Goal: Entertainment & Leisure: Browse casually

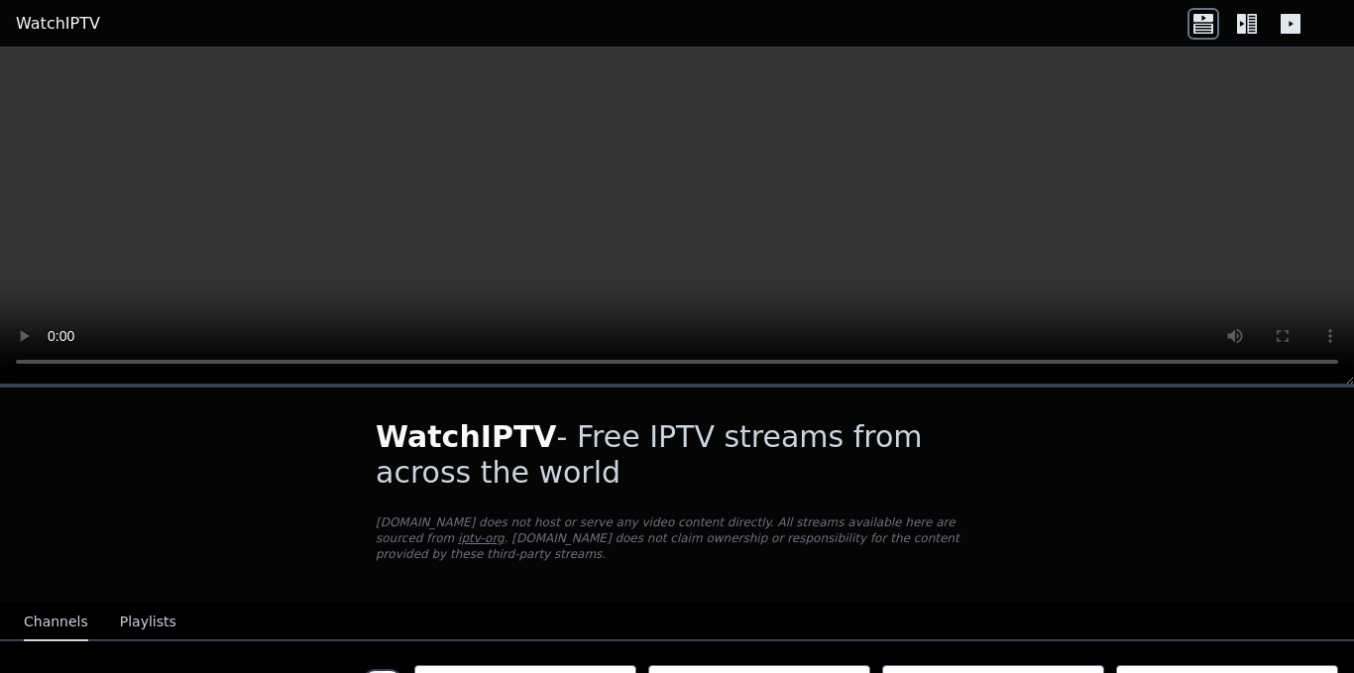
click at [1243, 21] on icon at bounding box center [1241, 24] width 9 height 20
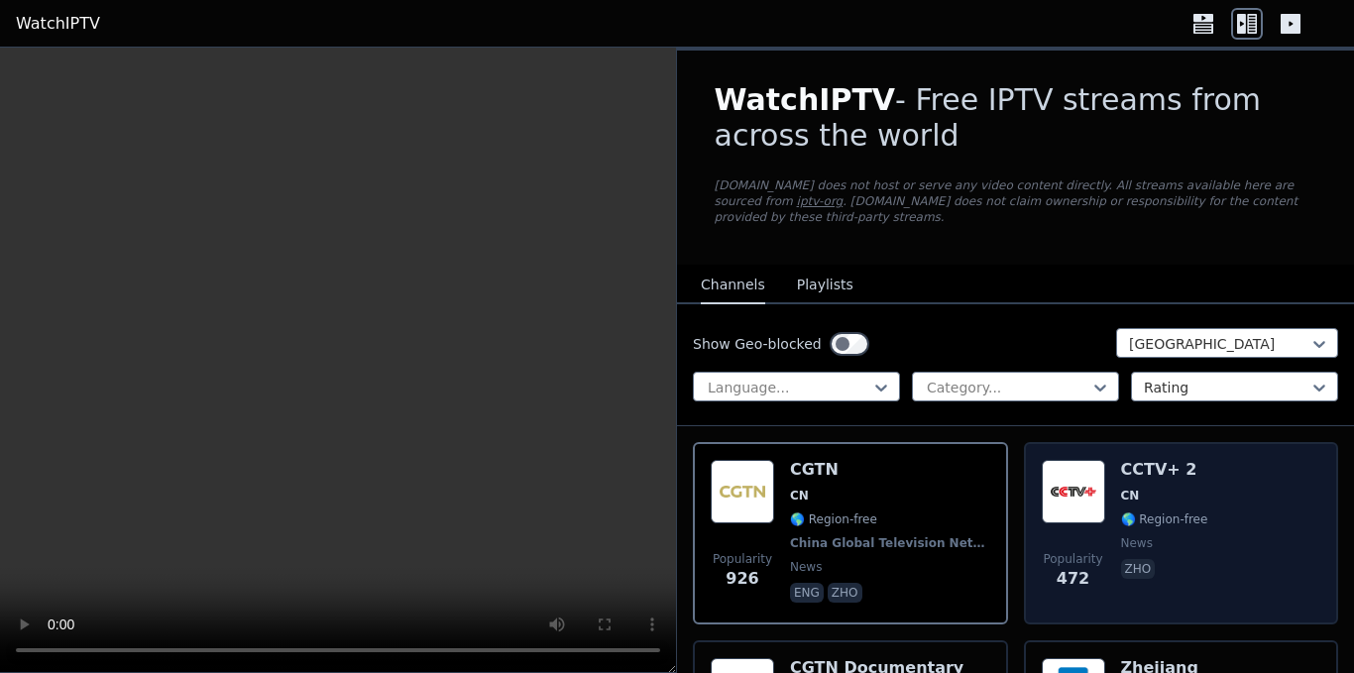
click at [1111, 477] on div "Popularity 472 CCTV+ 2 CN 🌎 Region-free news zho" at bounding box center [1182, 533] width 280 height 147
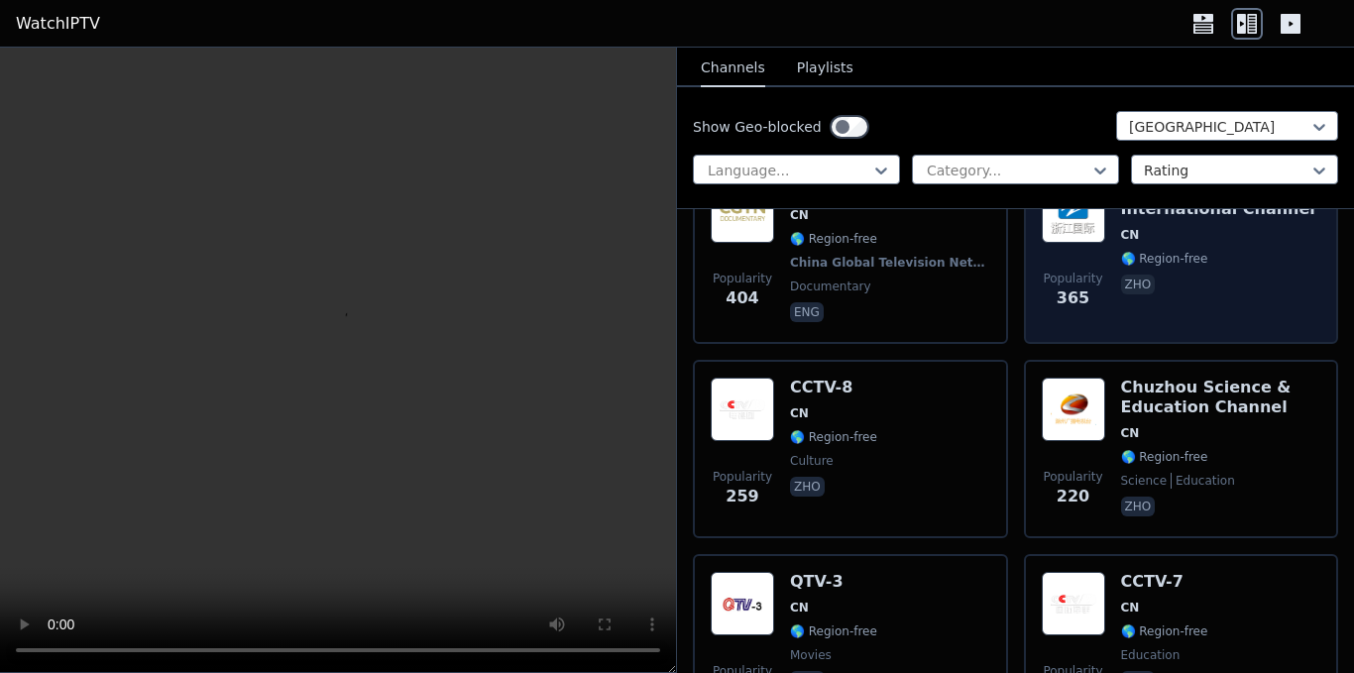
scroll to position [496, 0]
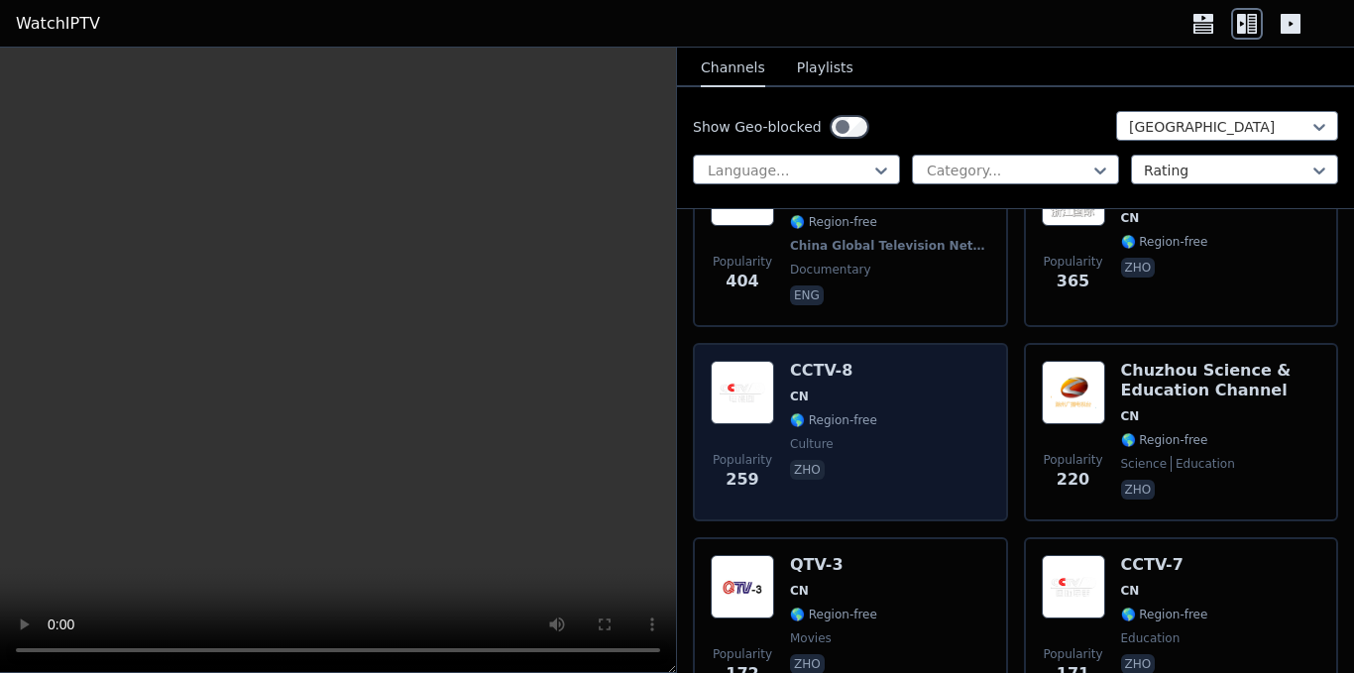
click at [880, 456] on div "Popularity 259 CCTV-8 CN 🌎 Region-free culture zho" at bounding box center [851, 432] width 280 height 143
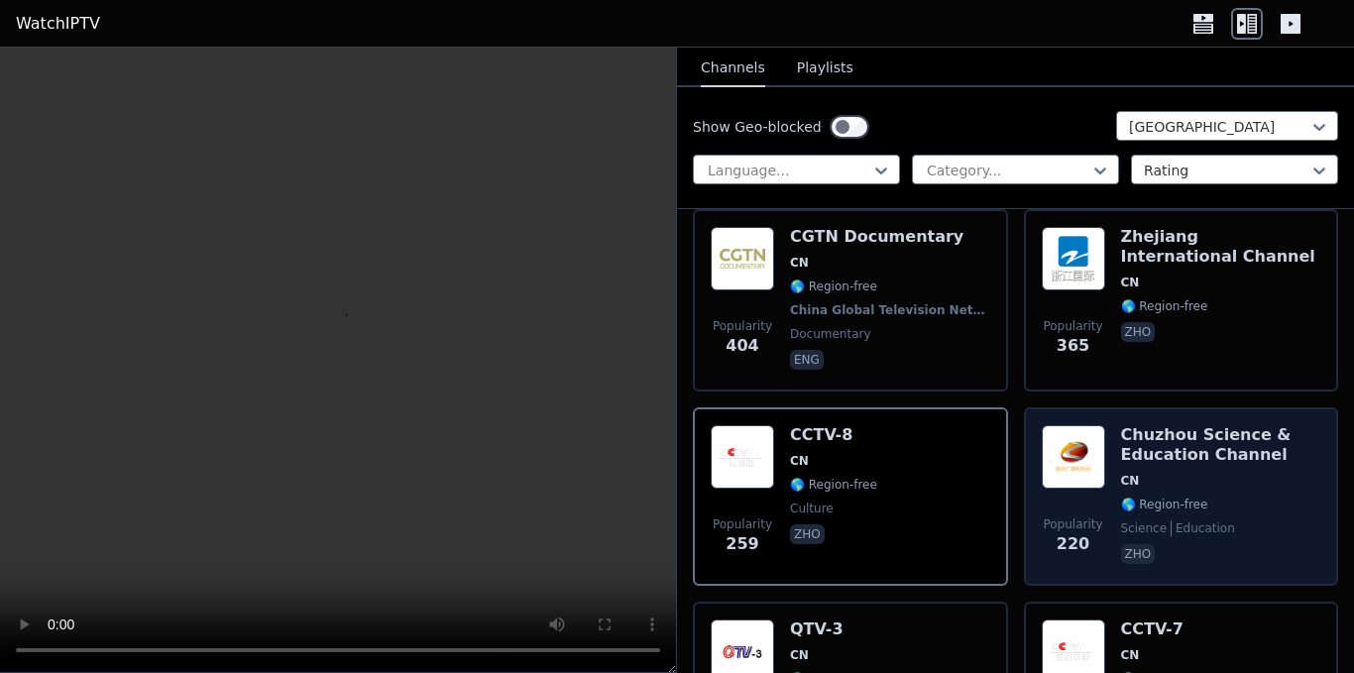
scroll to position [397, 0]
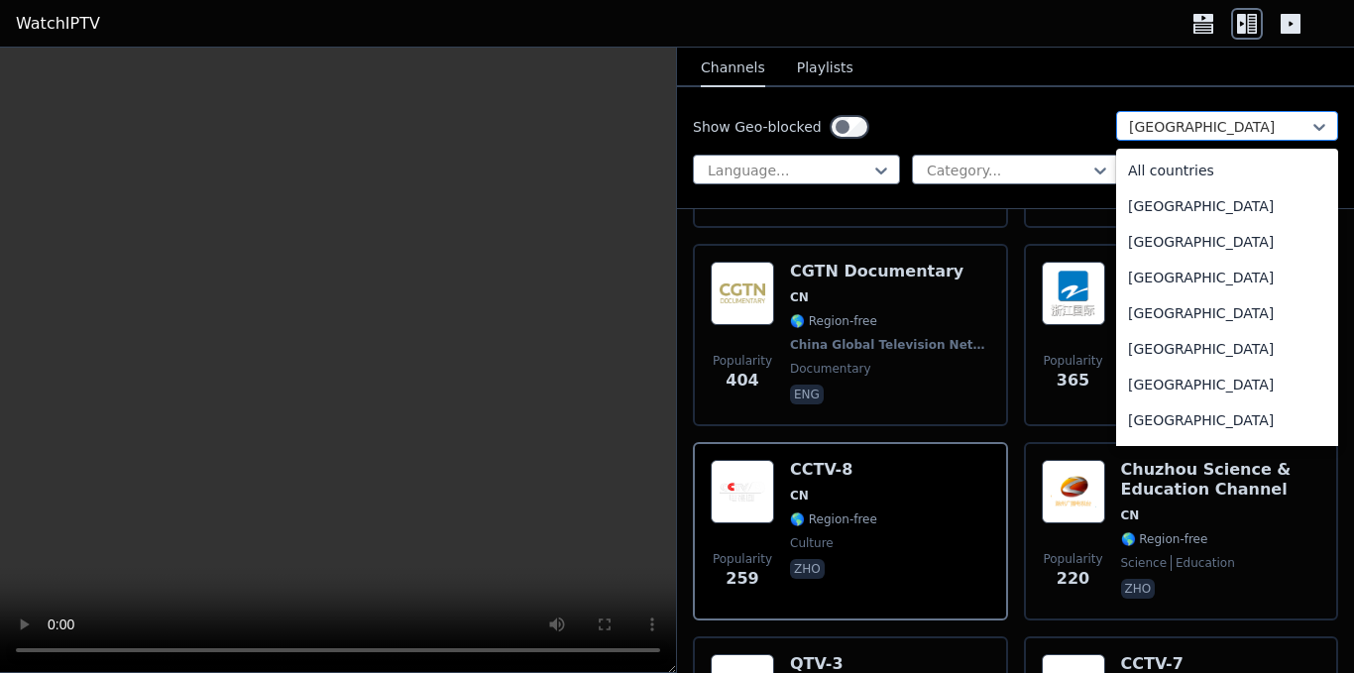
click at [1172, 126] on div at bounding box center [1219, 127] width 180 height 20
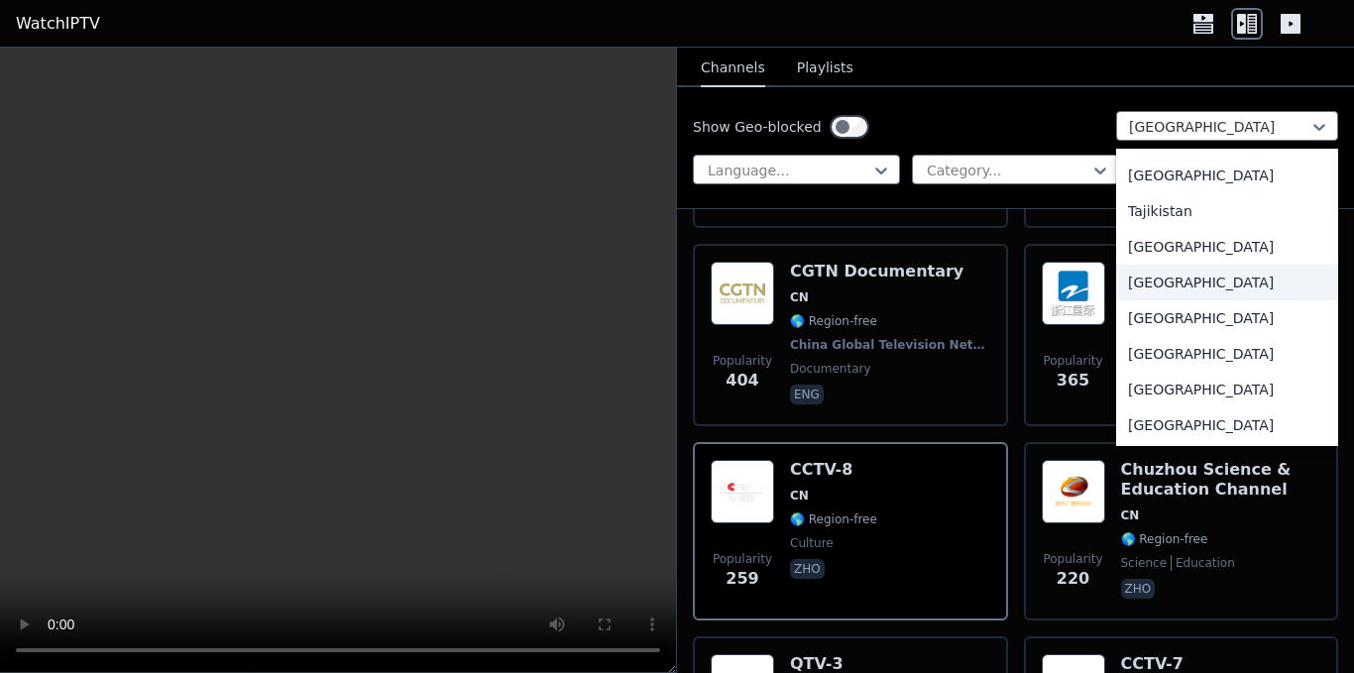
scroll to position [6548, 0]
click at [1180, 286] on div "[GEOGRAPHIC_DATA]" at bounding box center [1227, 282] width 222 height 36
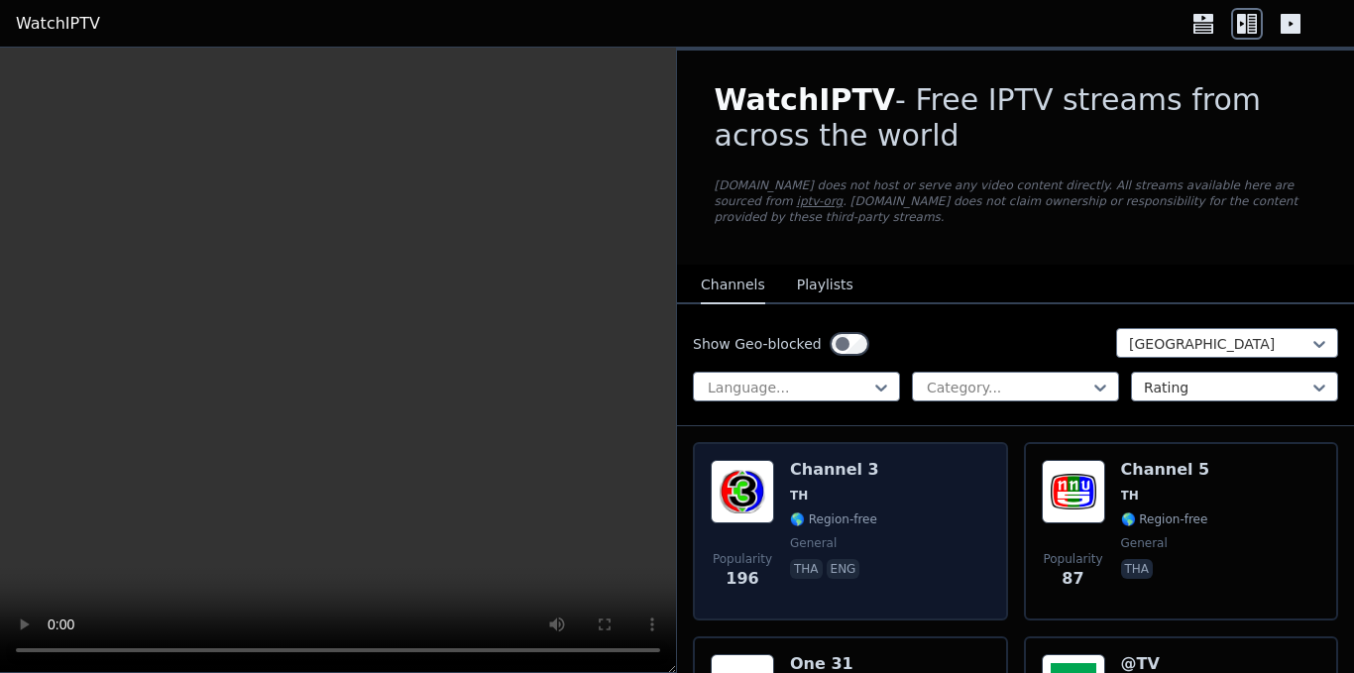
click at [752, 481] on img at bounding box center [742, 491] width 63 height 63
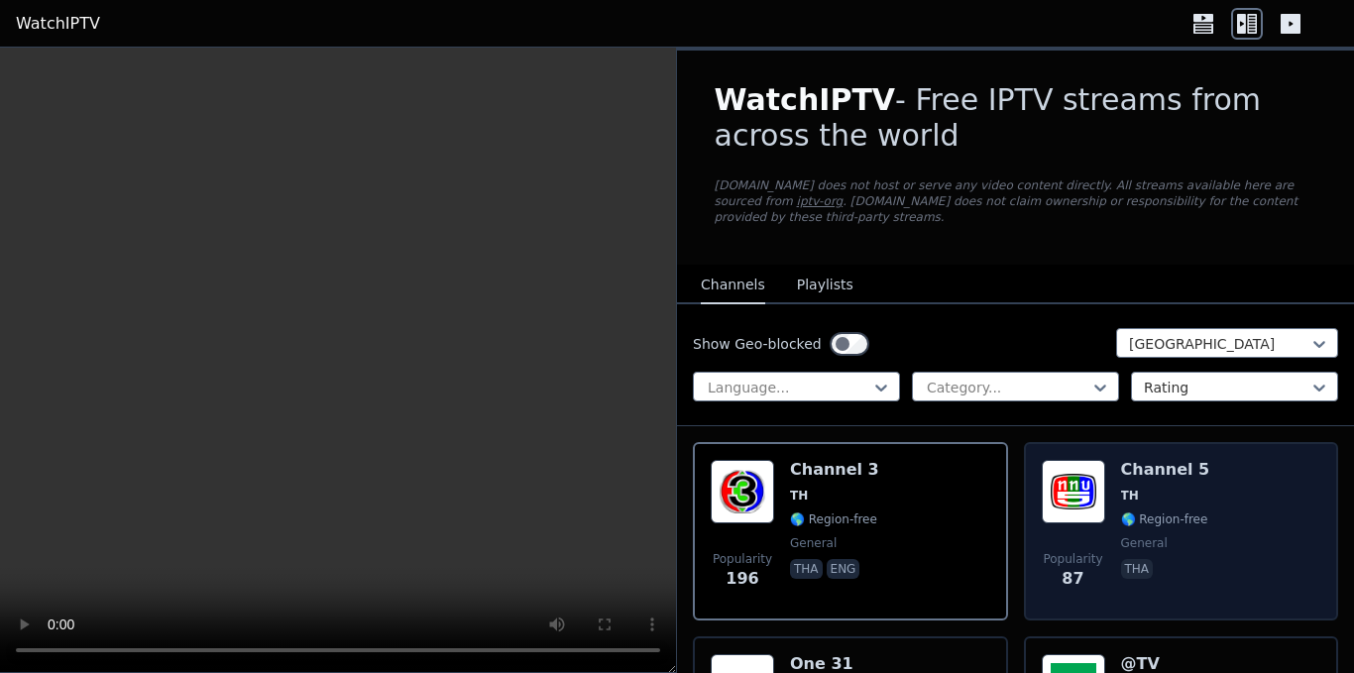
click at [1103, 462] on div "Popularity 87 Channel 5 TH 🌎 Region-free general tha" at bounding box center [1182, 531] width 280 height 143
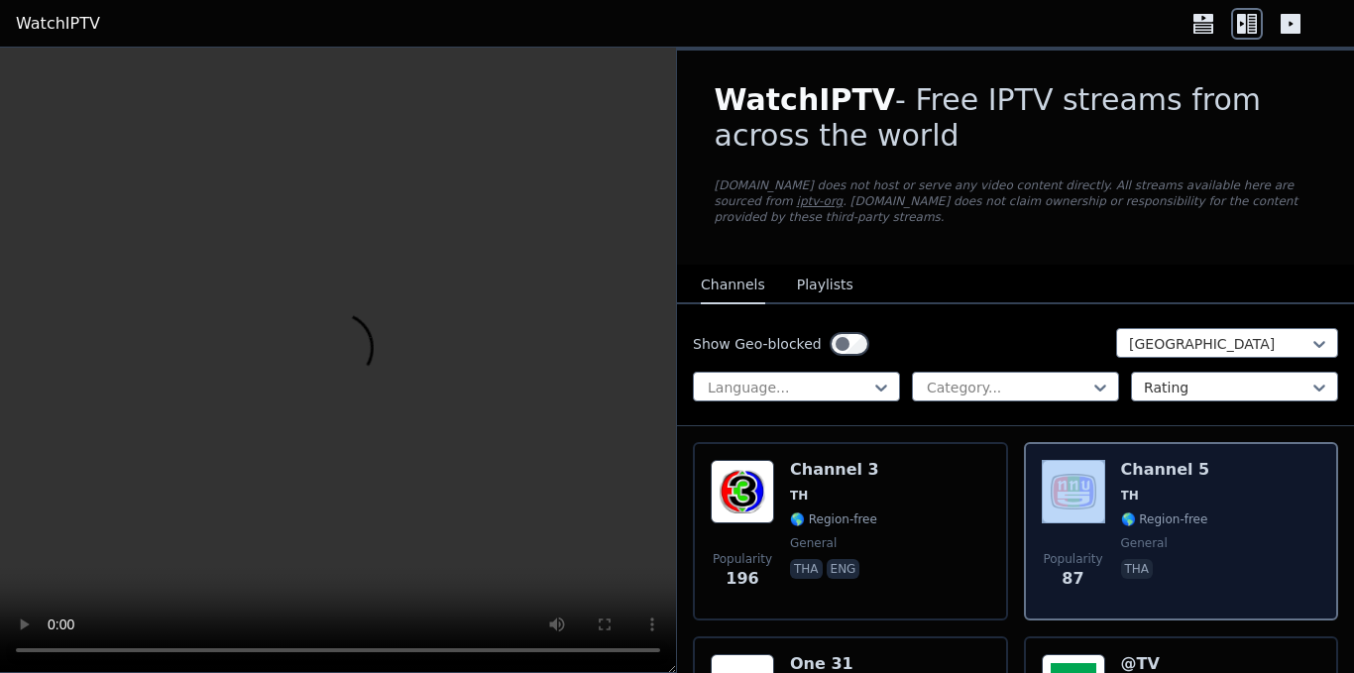
click at [1103, 462] on div "Popularity 87 Channel 5 TH 🌎 Region-free general tha" at bounding box center [1182, 531] width 280 height 143
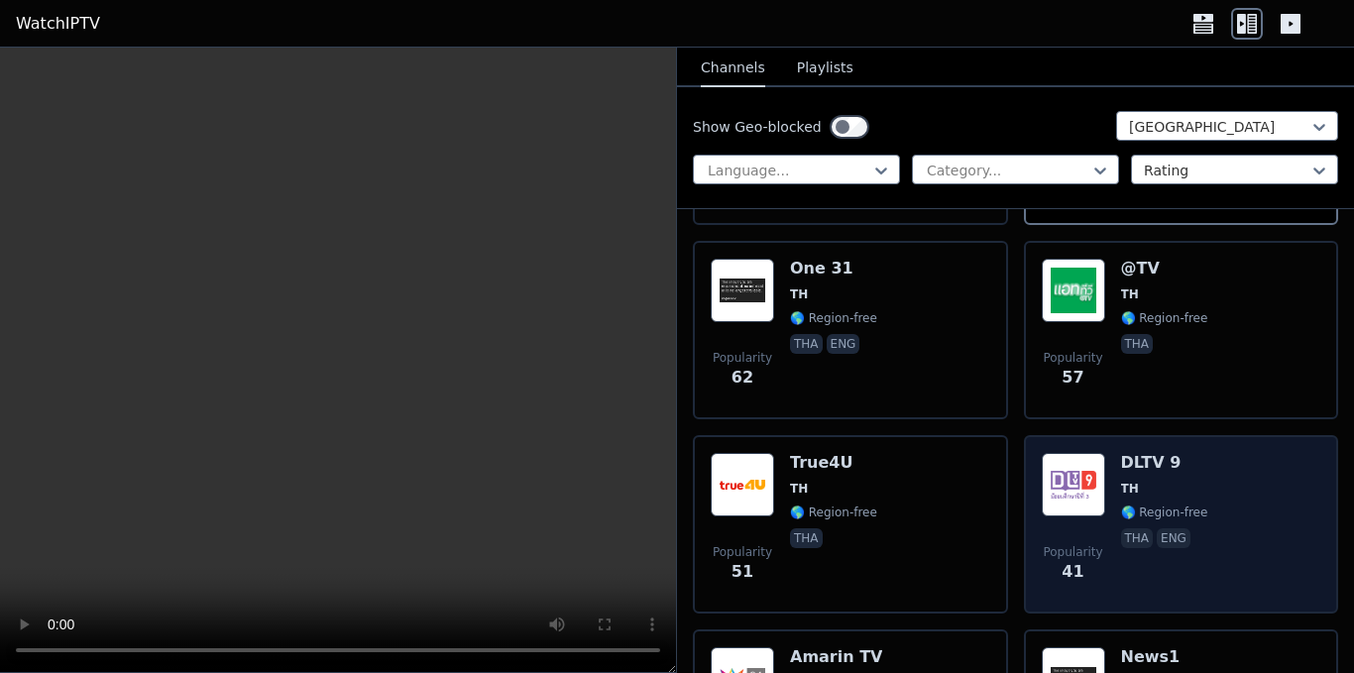
scroll to position [397, 0]
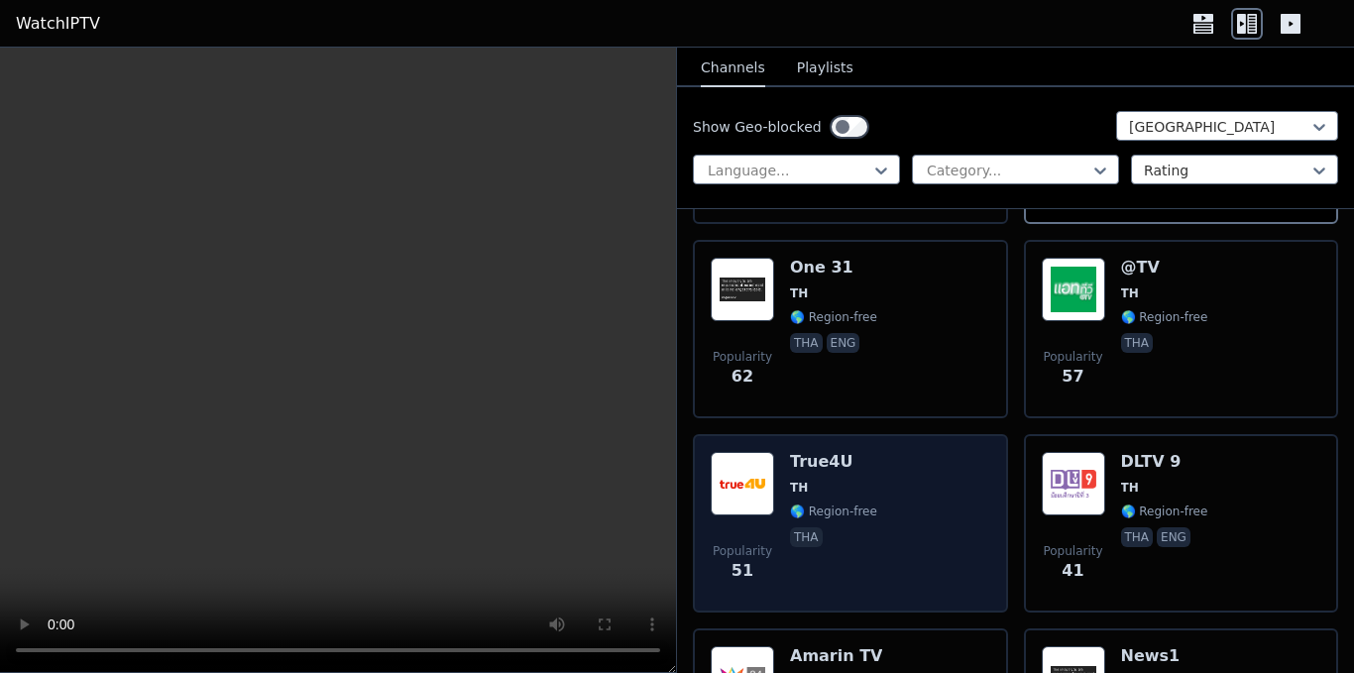
click at [899, 486] on div "Popularity 51 True4U TH 🌎 Region-free tha" at bounding box center [851, 523] width 280 height 143
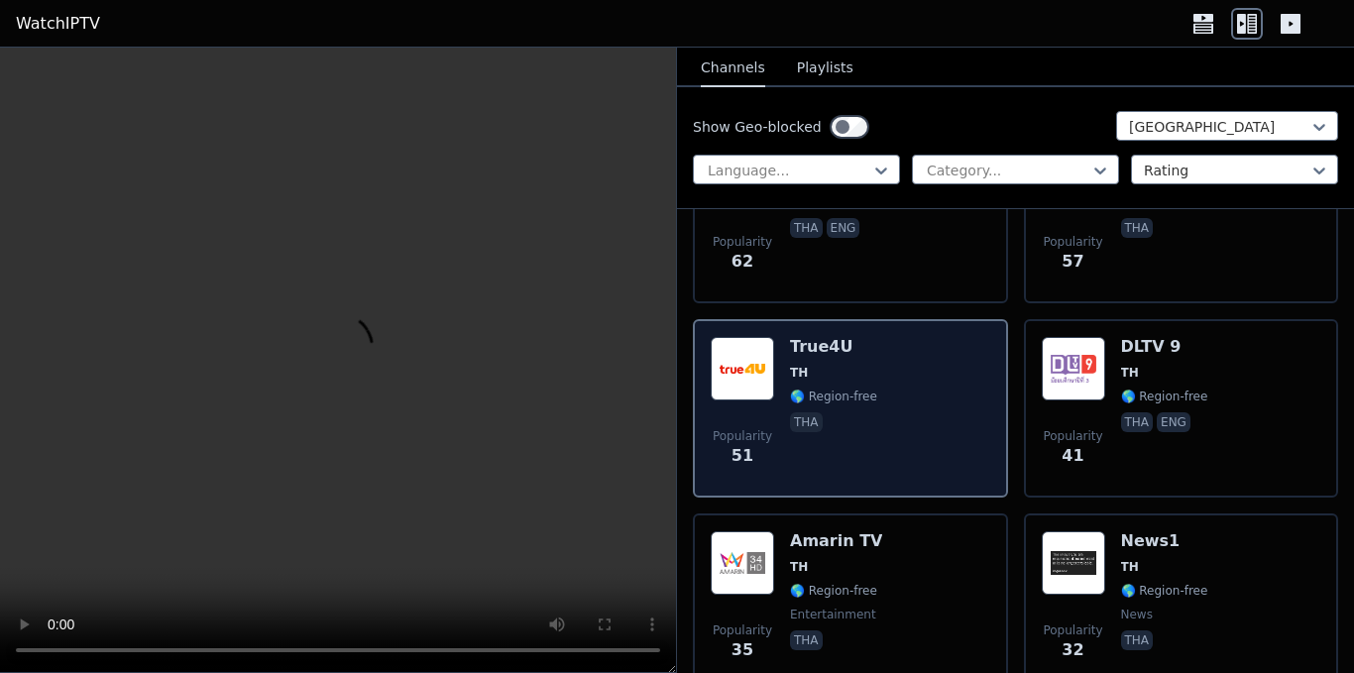
scroll to position [694, 0]
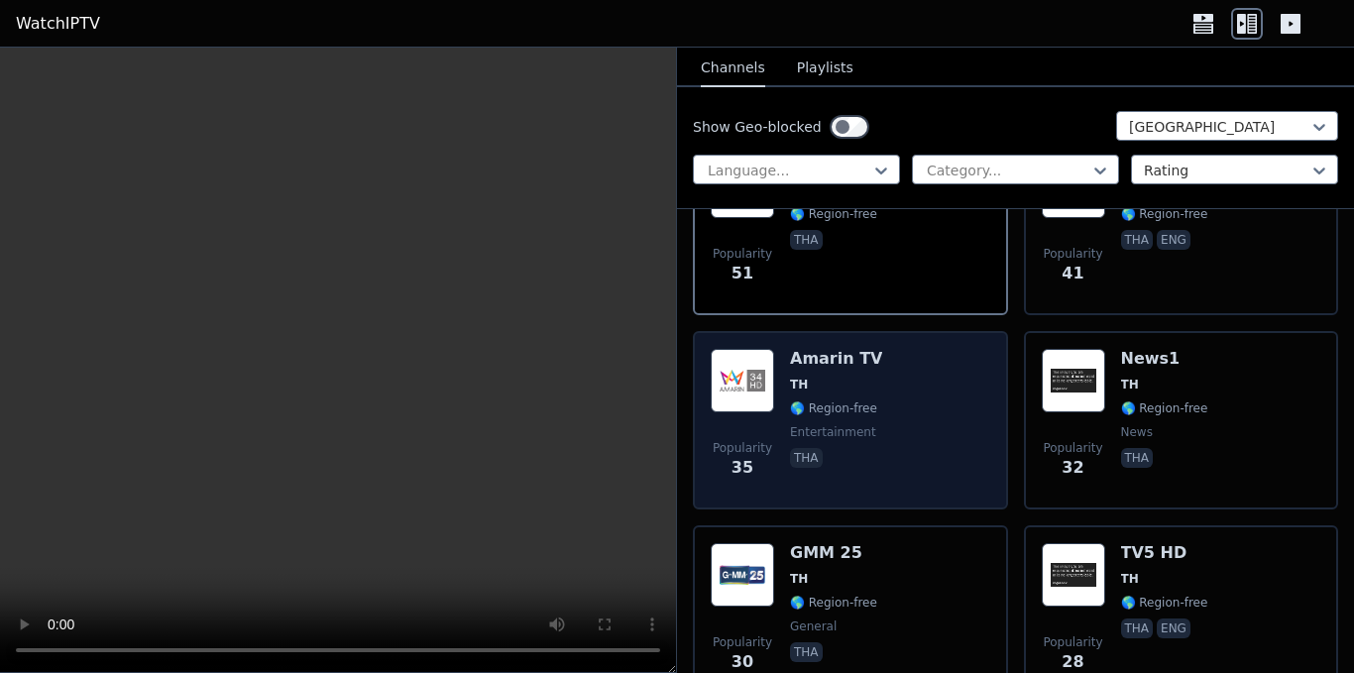
click at [934, 457] on div "Popularity 35 Amarin TV TH 🌎 Region-free entertainment tha" at bounding box center [851, 420] width 280 height 143
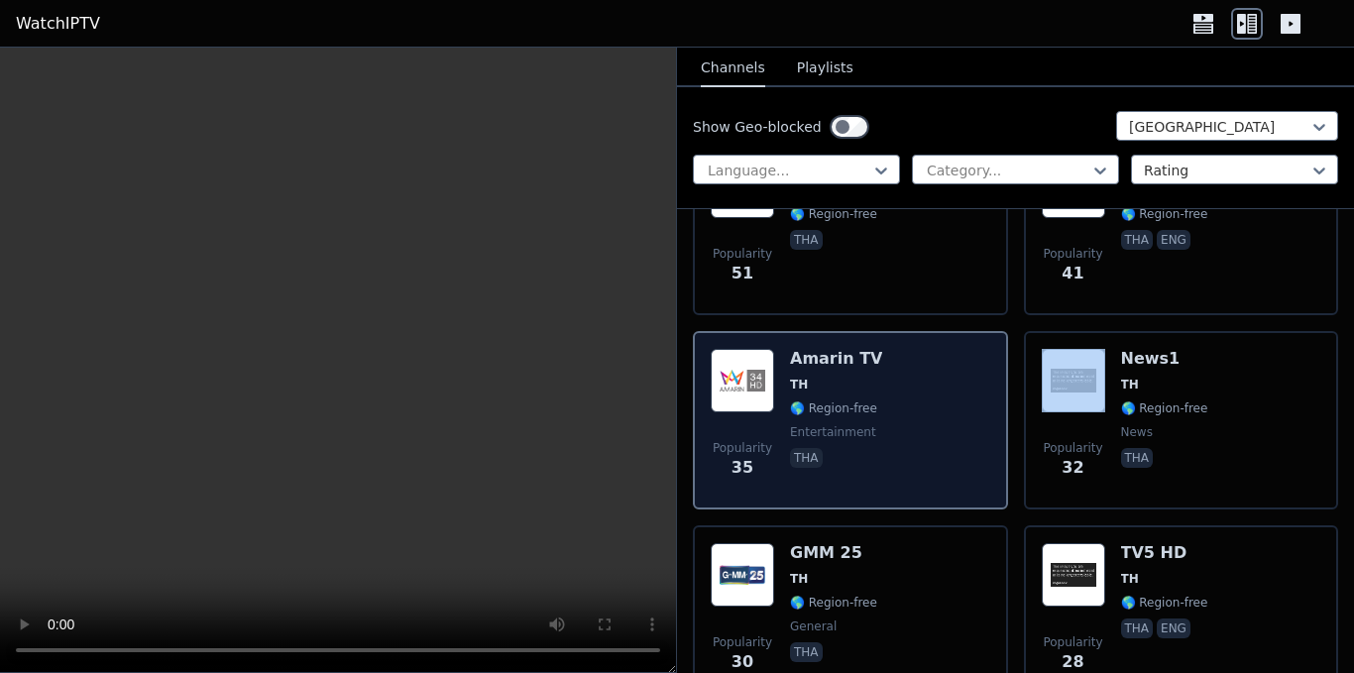
click at [934, 457] on div "Popularity 35 Amarin TV TH 🌎 Region-free entertainment tha" at bounding box center [851, 420] width 280 height 143
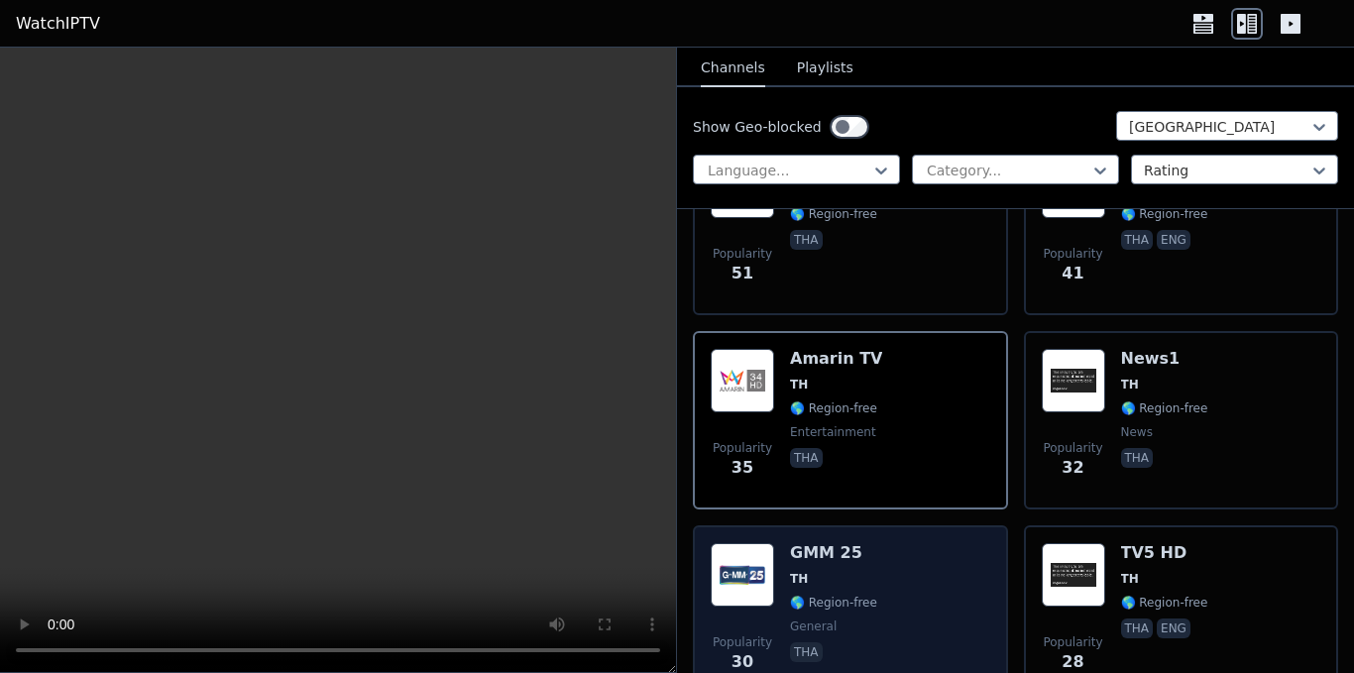
click at [903, 549] on div "Popularity 30 GMM 25 TH 🌎 Region-free general tha" at bounding box center [851, 614] width 280 height 143
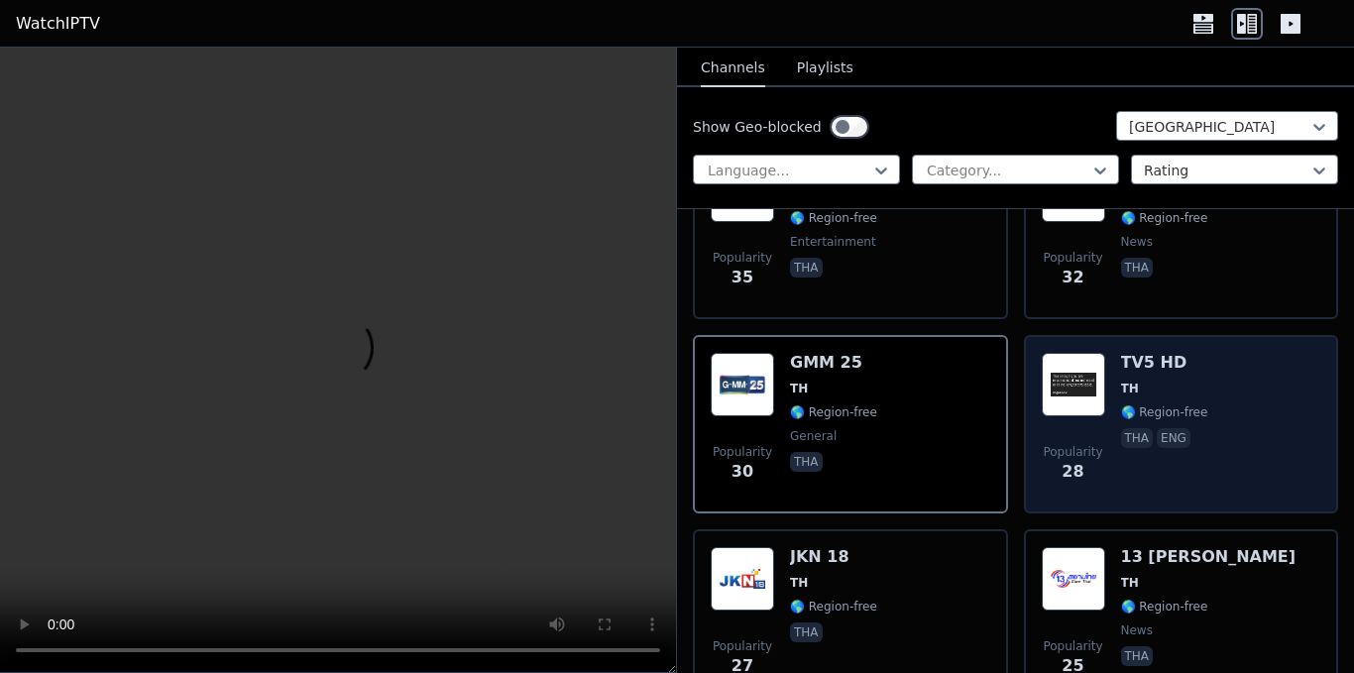
scroll to position [892, 0]
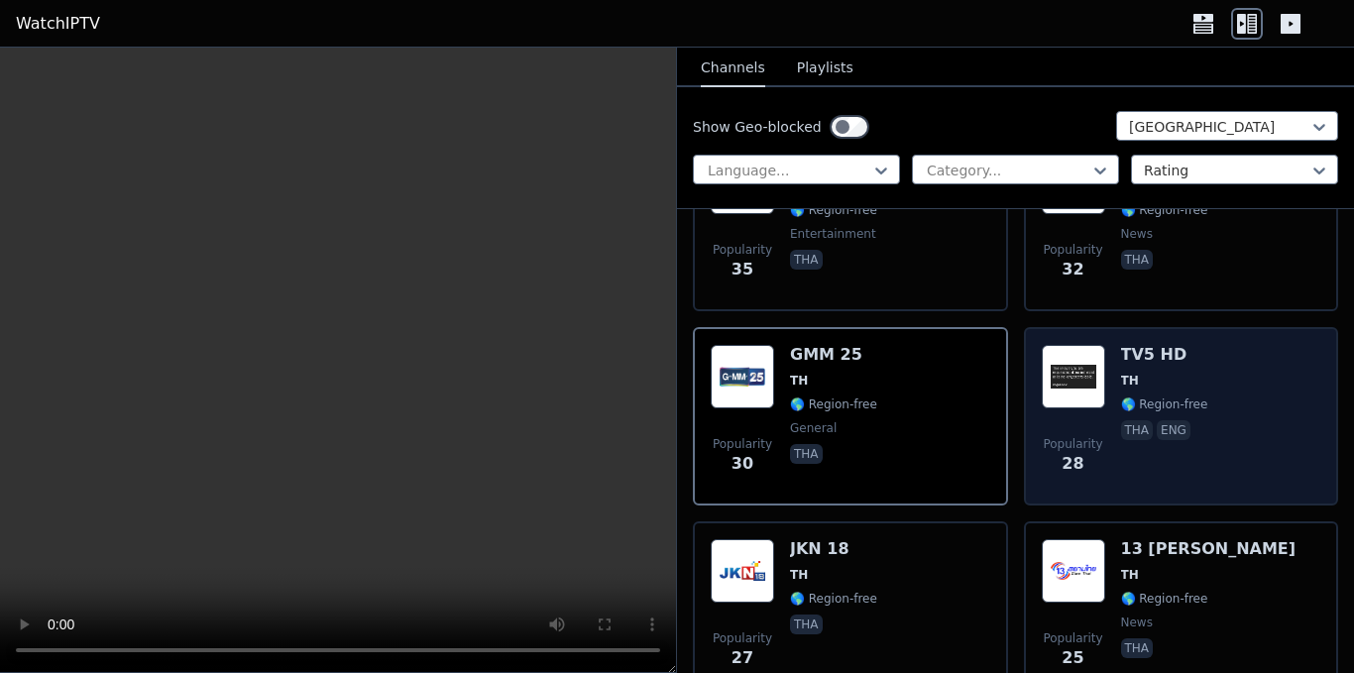
click at [1097, 431] on span "Popularity 28" at bounding box center [1073, 455] width 63 height 63
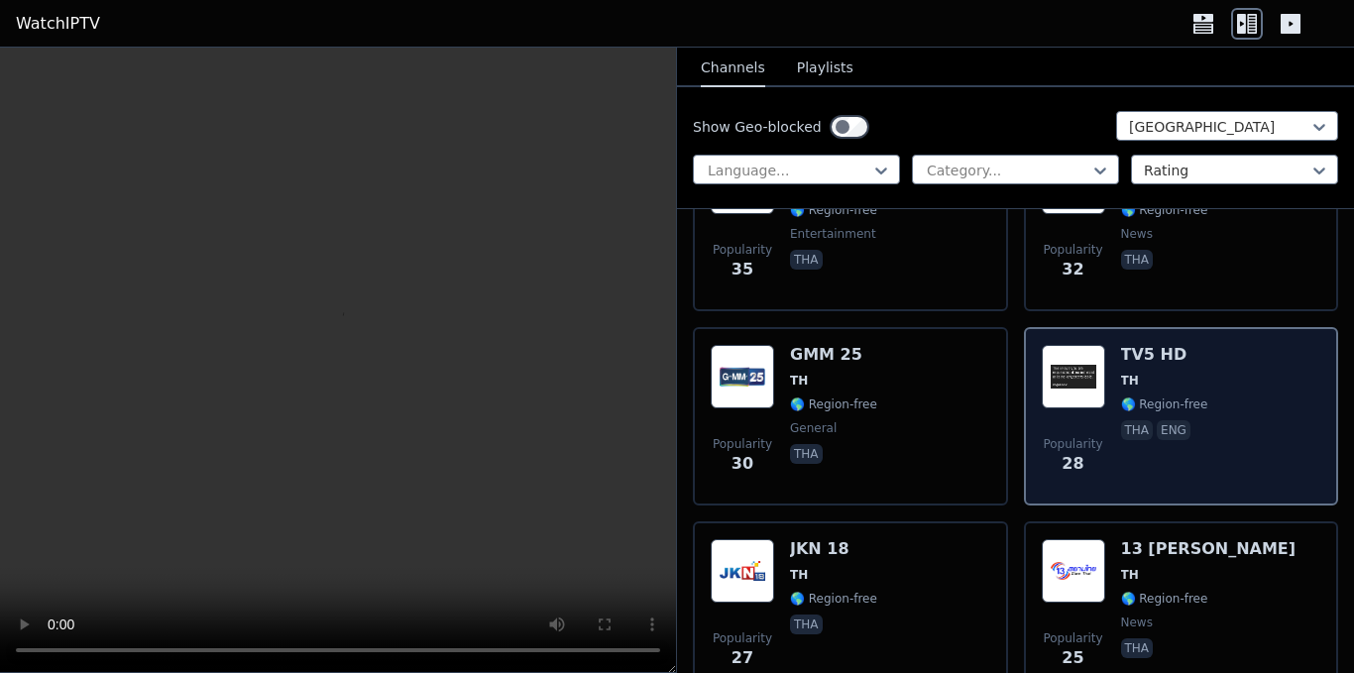
click at [1097, 431] on span "Popularity 28" at bounding box center [1073, 455] width 63 height 63
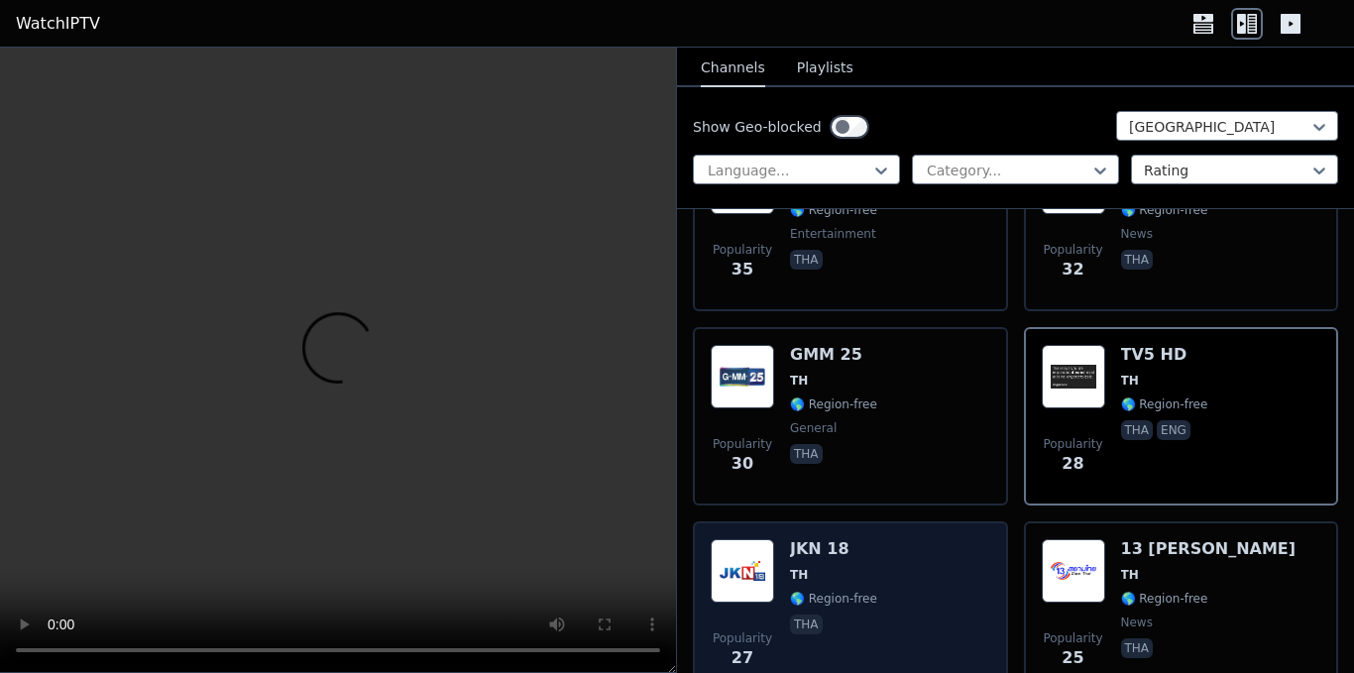
click at [873, 549] on div "Popularity 27 JKN 18 TH 🌎 Region-free tha" at bounding box center [851, 610] width 280 height 143
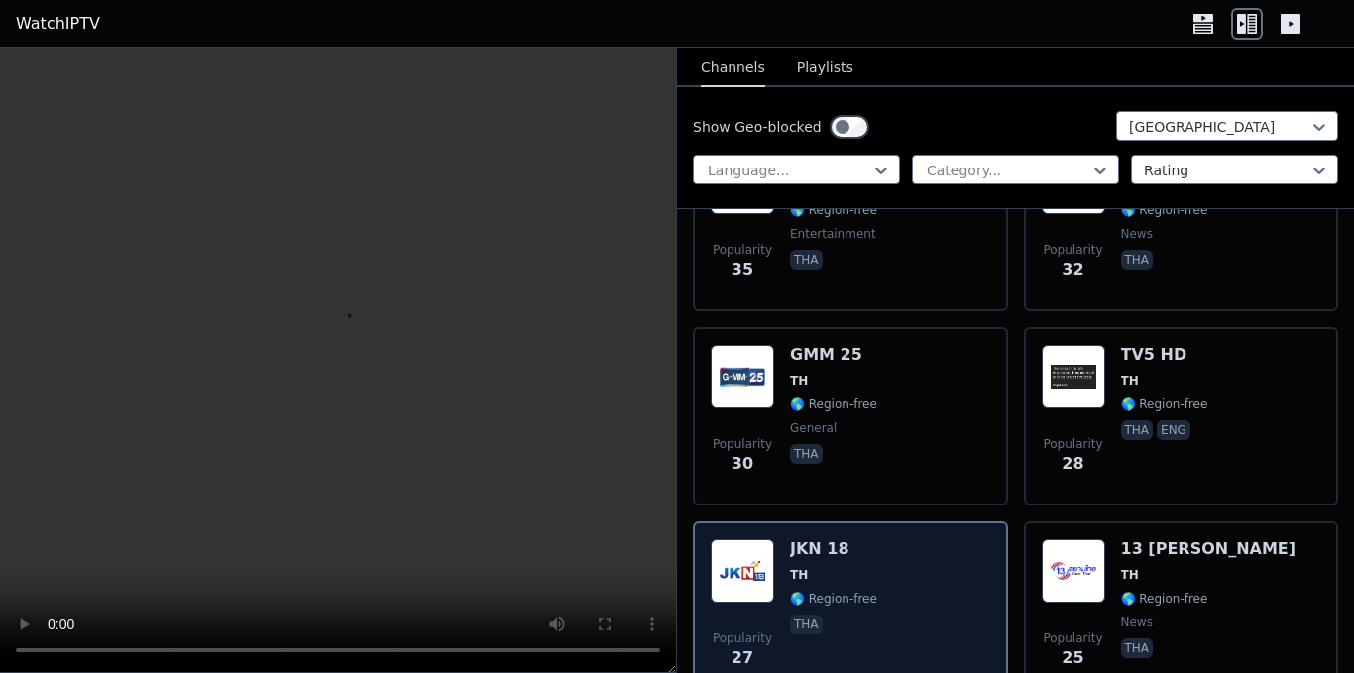
click at [873, 549] on div "Popularity 27 JKN 18 TH 🌎 Region-free tha" at bounding box center [851, 610] width 280 height 143
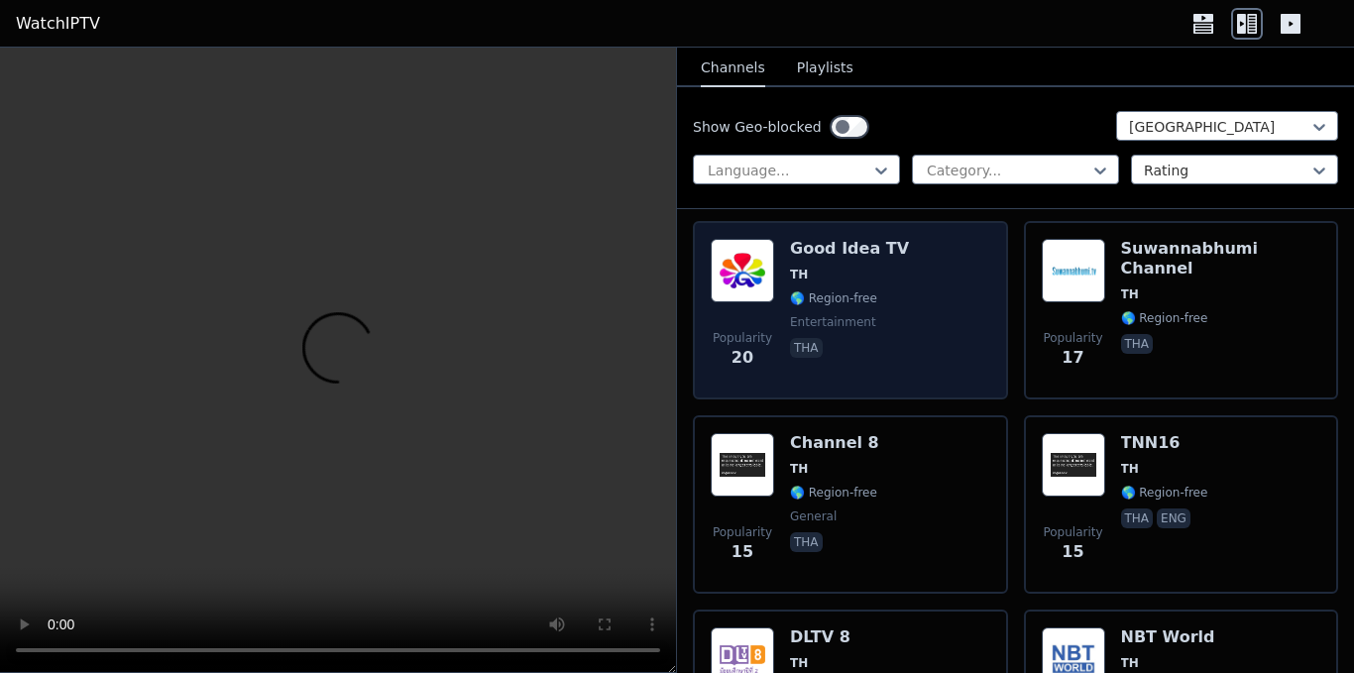
scroll to position [1586, 0]
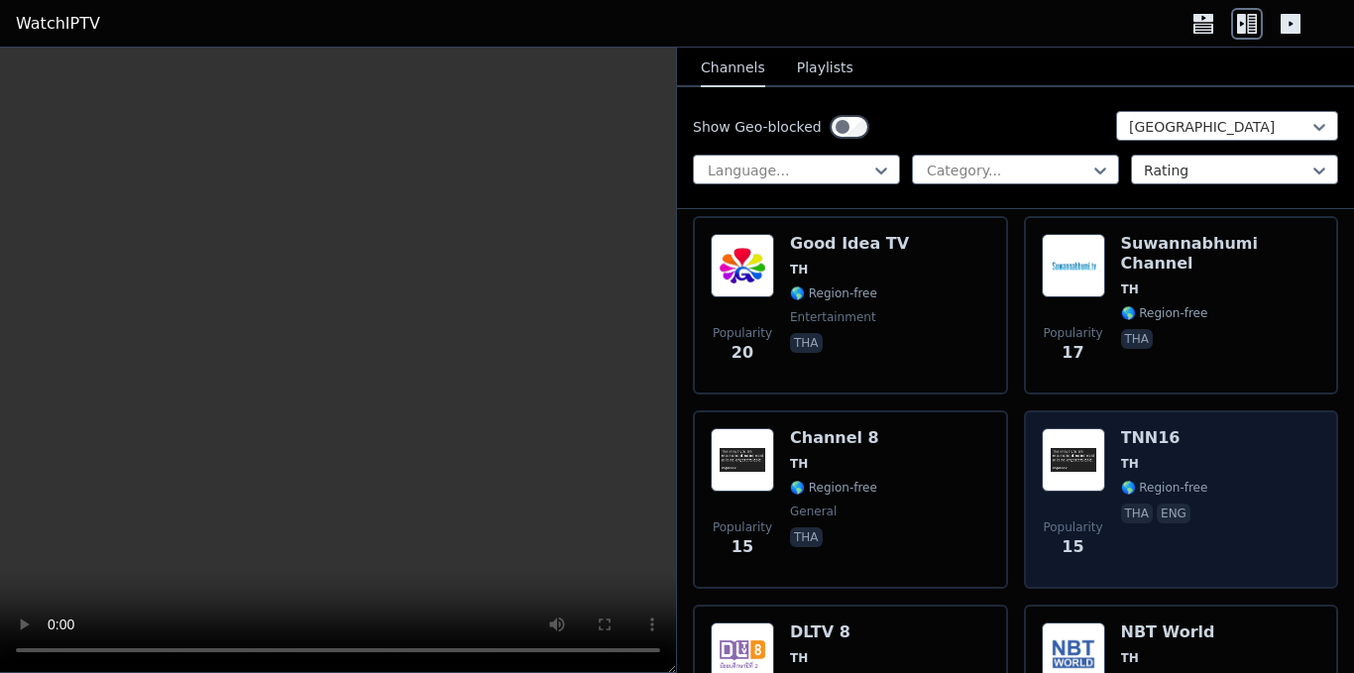
click at [1123, 456] on span "TH" at bounding box center [1130, 464] width 18 height 16
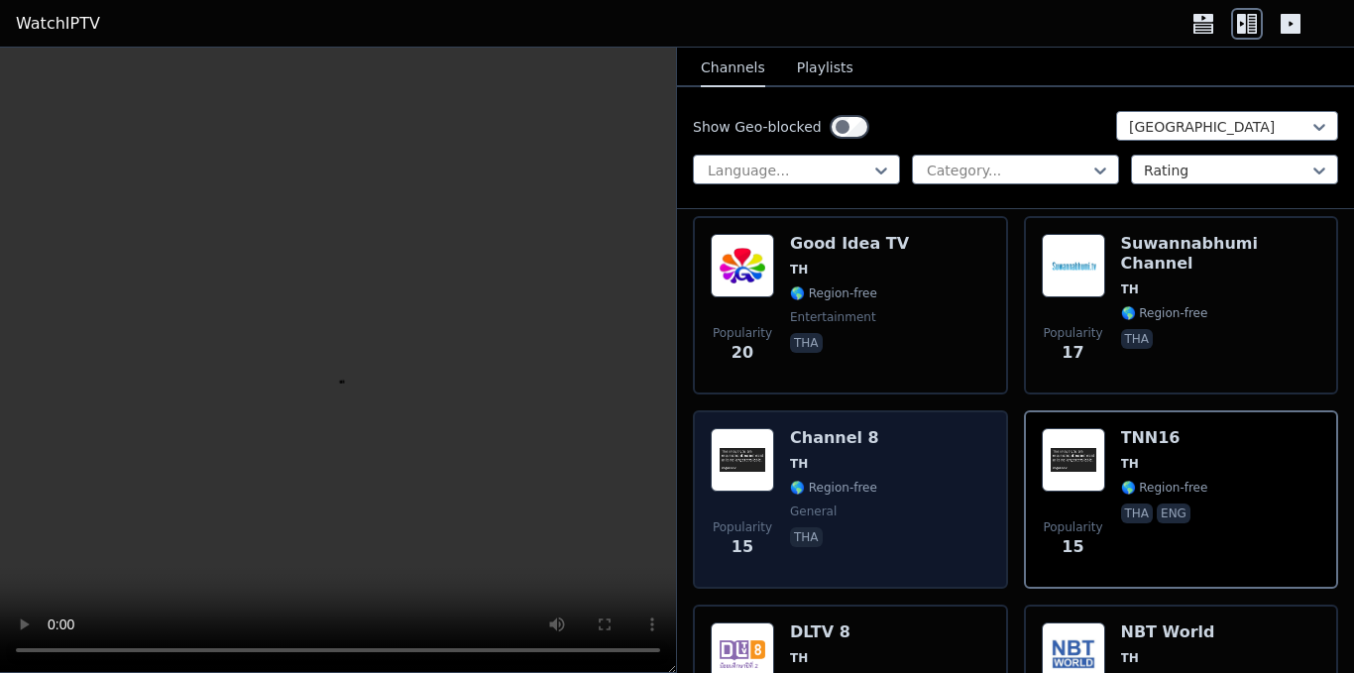
click at [922, 480] on div "Popularity 15 Channel 8 TH 🌎 Region-free general tha" at bounding box center [851, 499] width 280 height 143
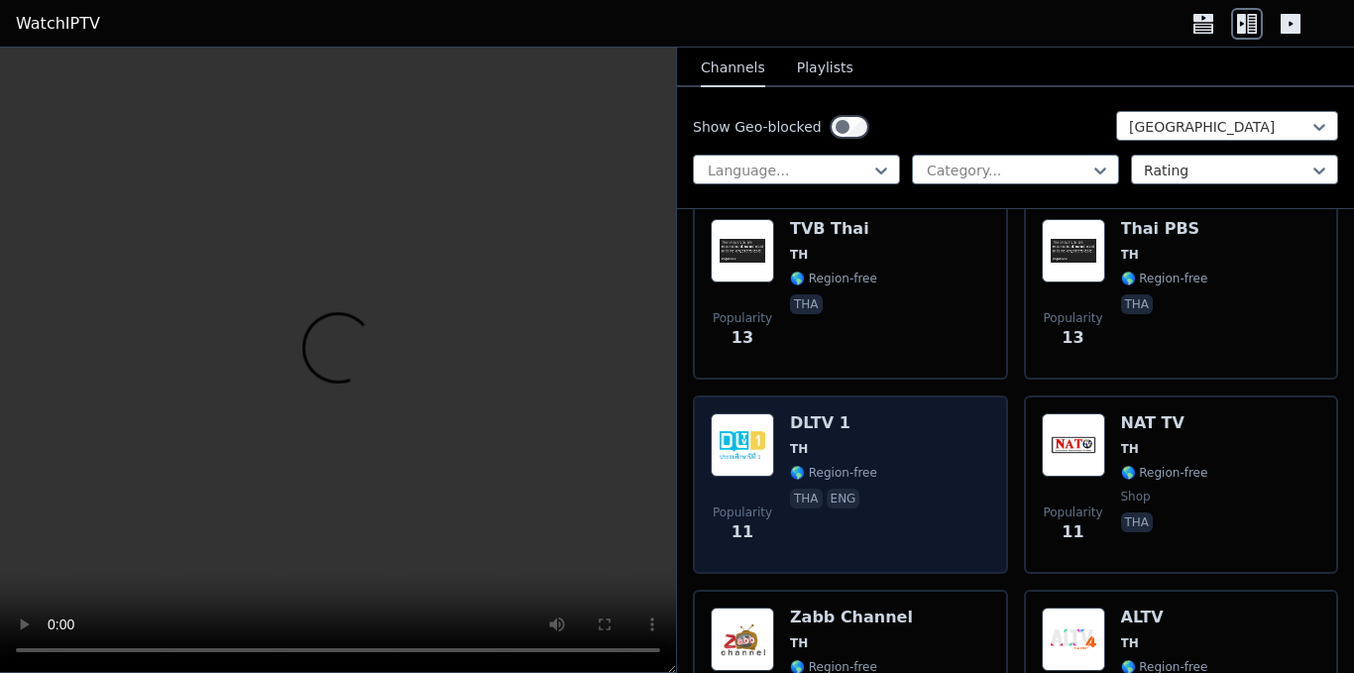
scroll to position [2280, 0]
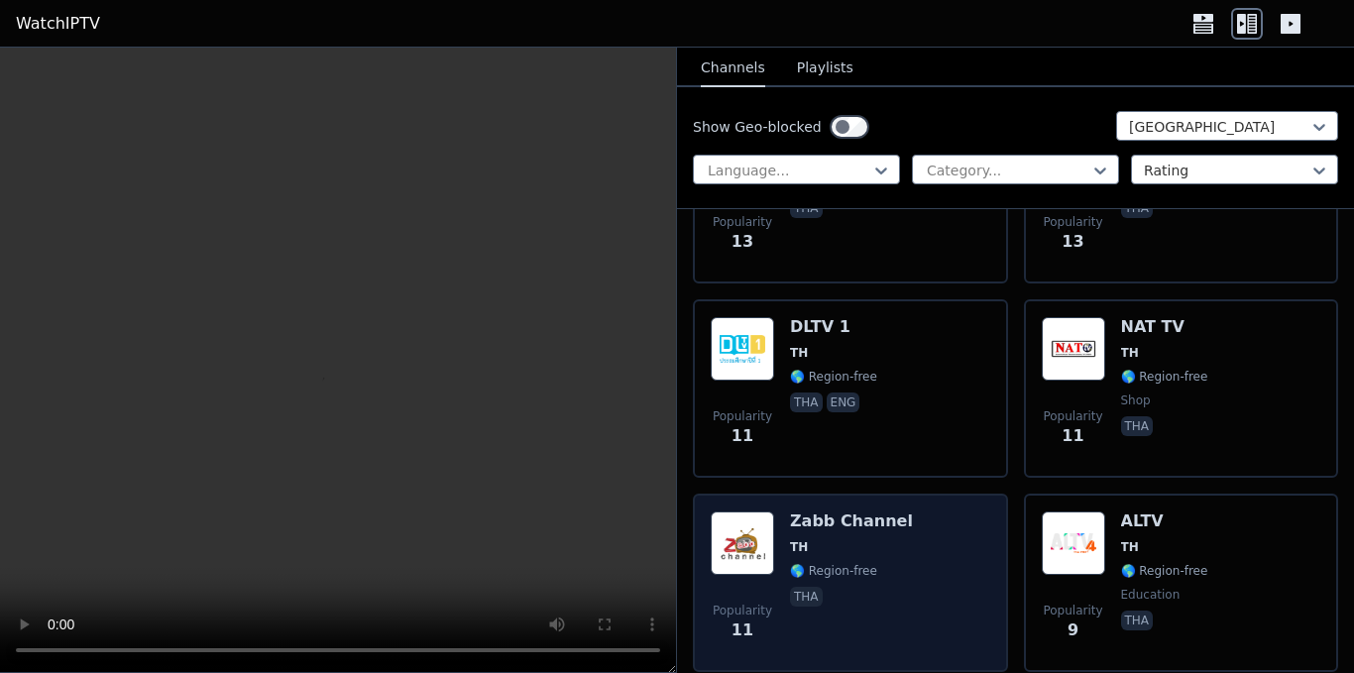
click at [925, 520] on div "Popularity 11 Zabb Channel TH 🌎 Region-free tha" at bounding box center [851, 583] width 280 height 143
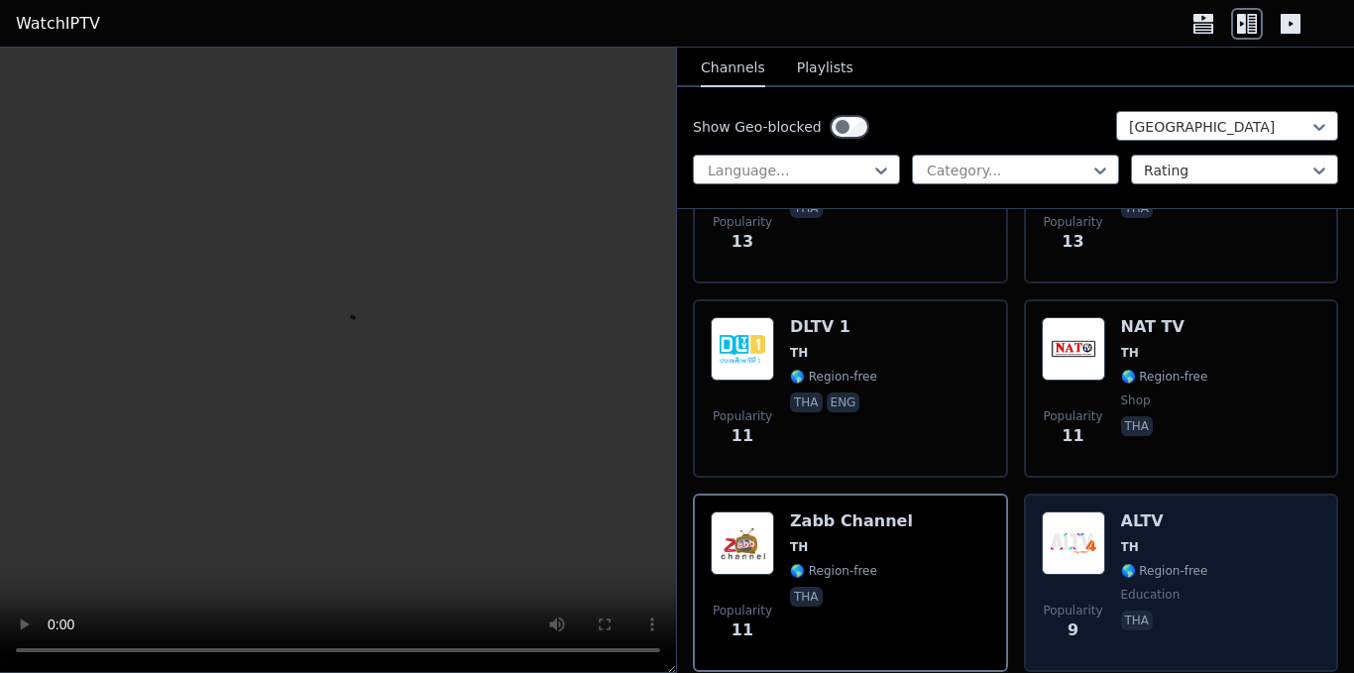
click at [1121, 546] on div "ALTV TH 🌎 Region-free education tha" at bounding box center [1164, 583] width 87 height 143
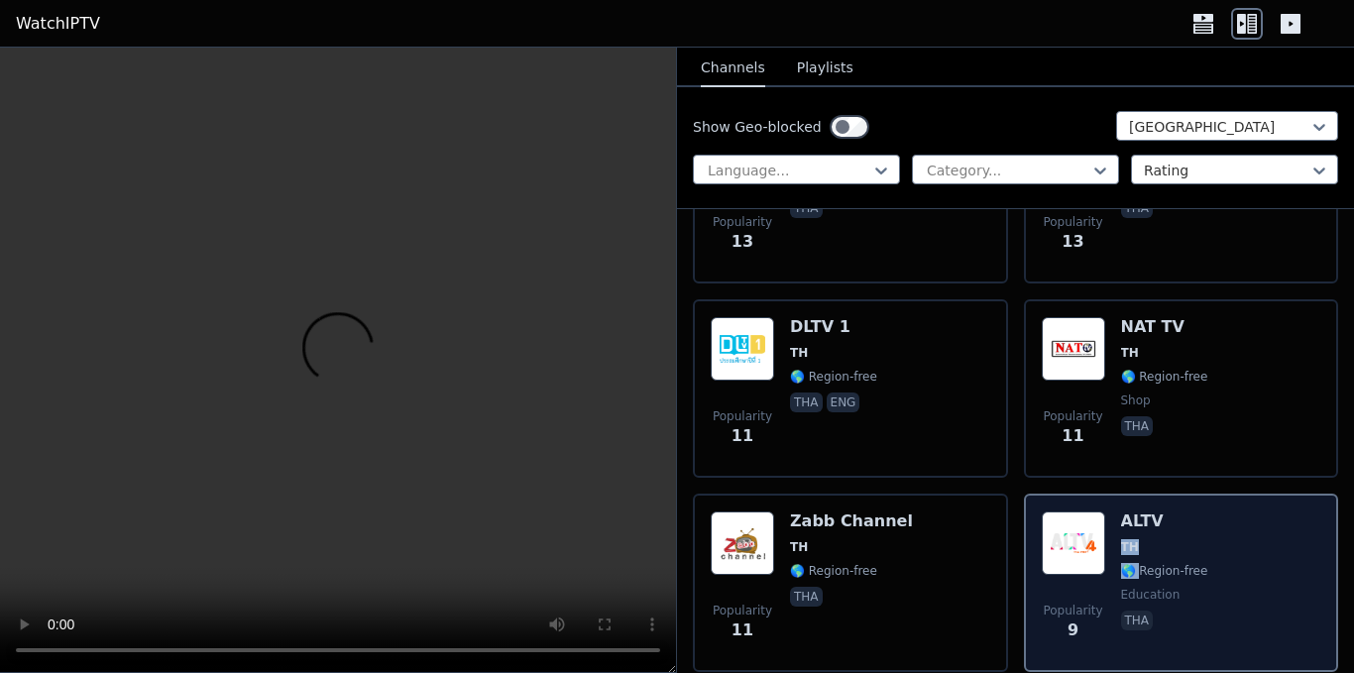
click at [1121, 546] on div "ALTV TH 🌎 Region-free education tha" at bounding box center [1164, 583] width 87 height 143
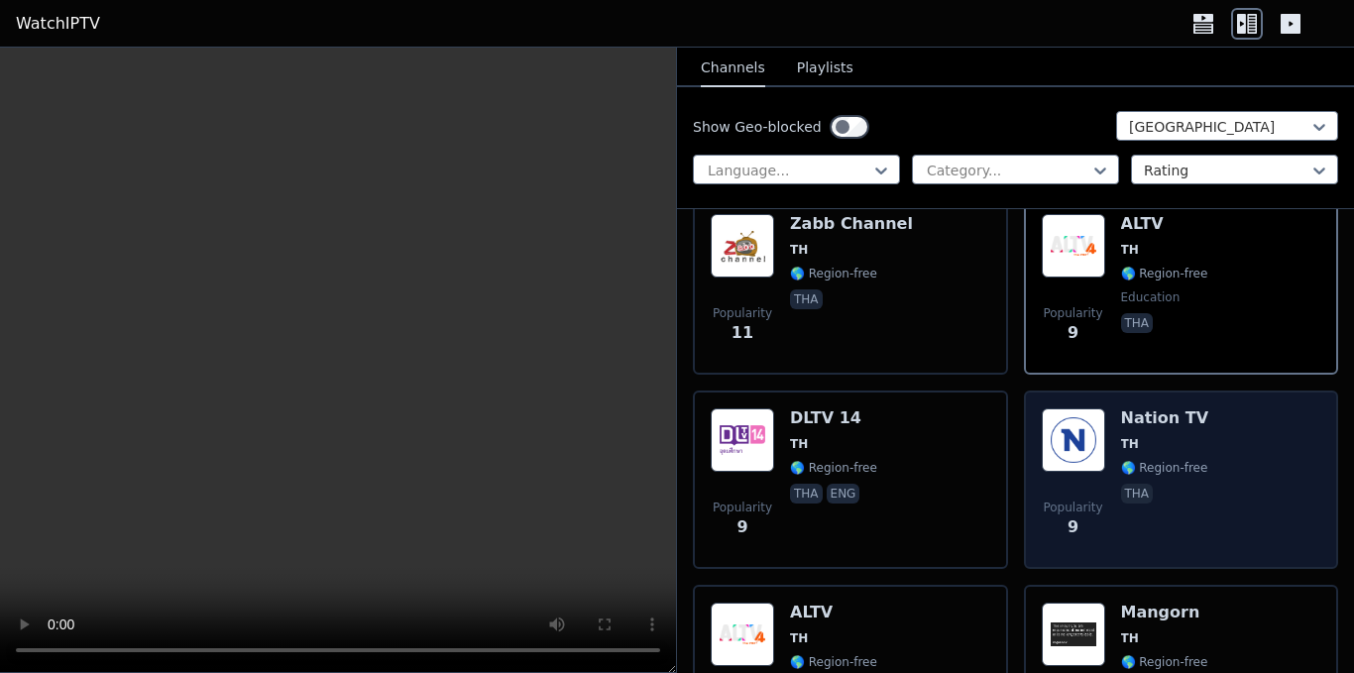
click at [1089, 470] on div "Popularity 9" at bounding box center [1073, 479] width 63 height 143
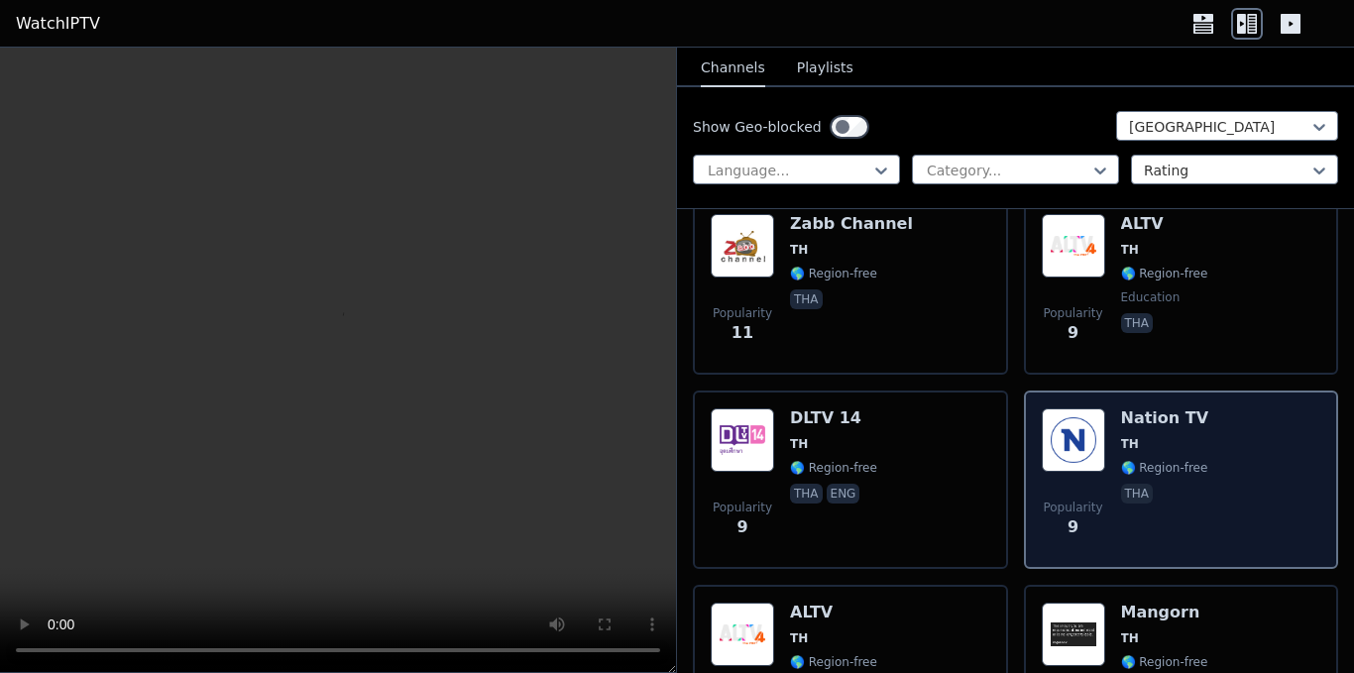
scroll to position [2776, 0]
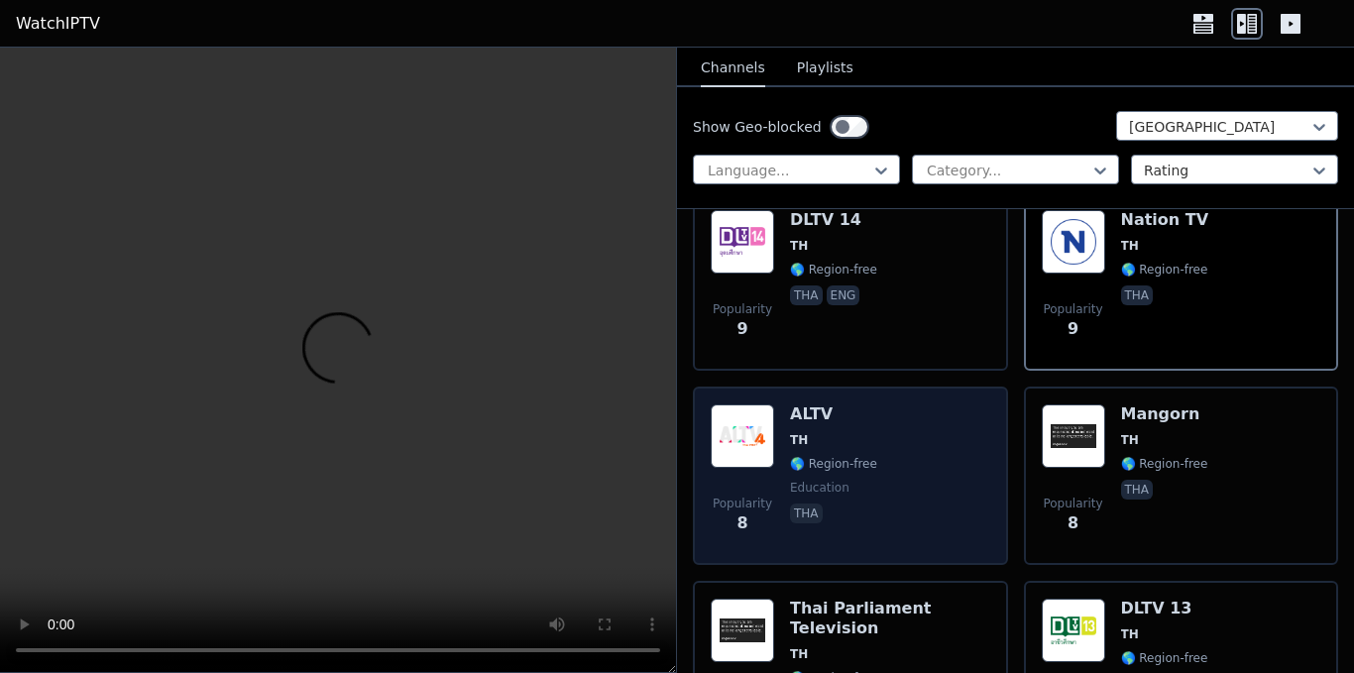
click at [819, 456] on span "🌎 Region-free" at bounding box center [833, 464] width 87 height 16
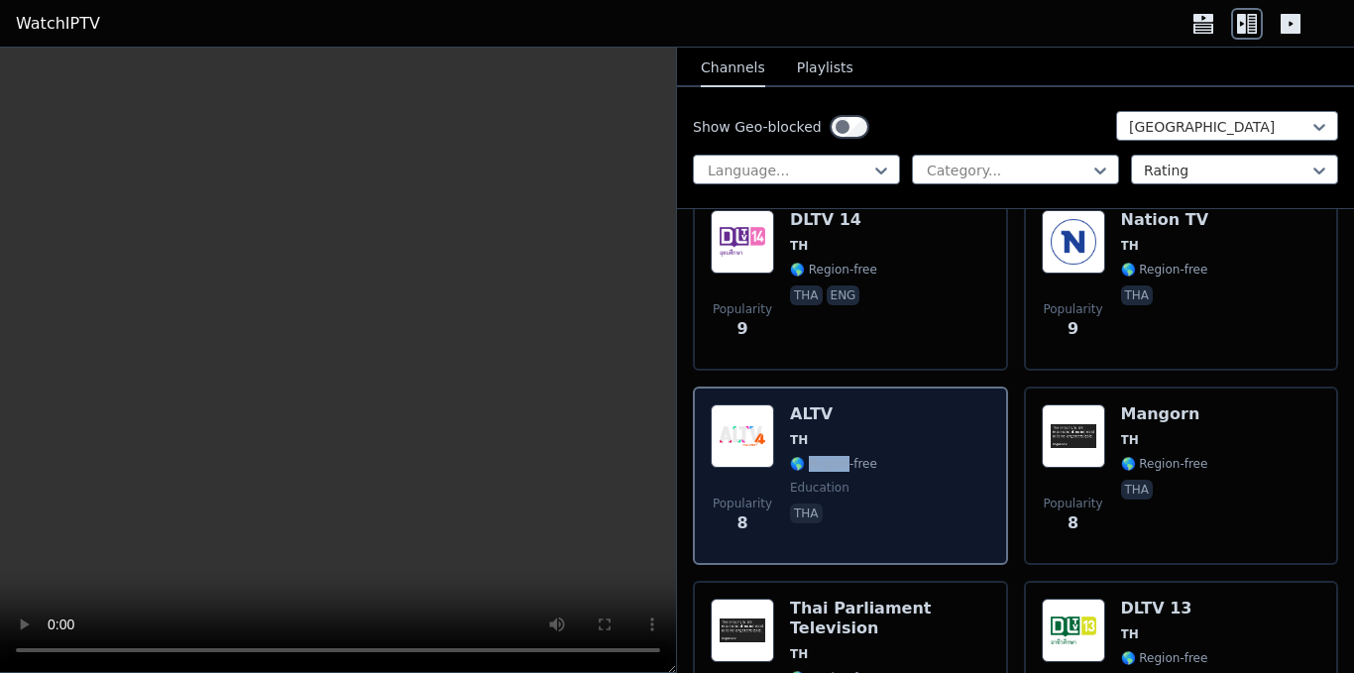
click at [819, 456] on span "🌎 Region-free" at bounding box center [833, 464] width 87 height 16
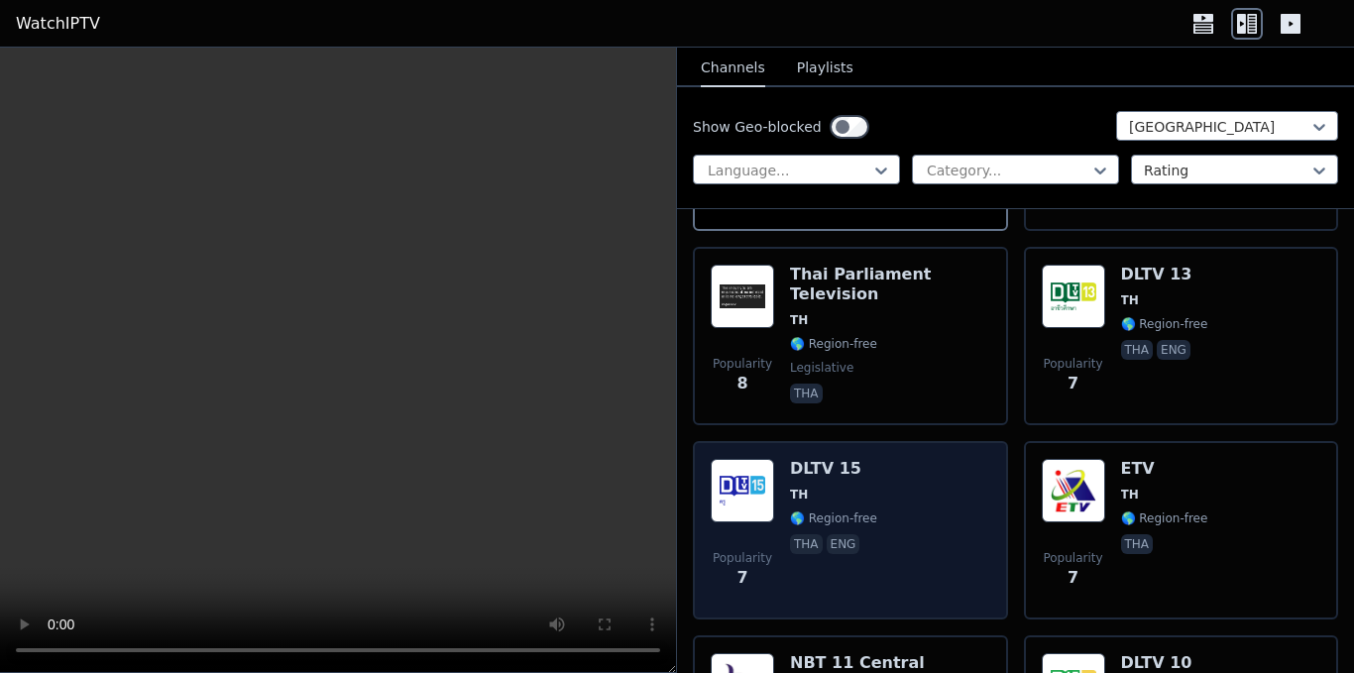
scroll to position [3173, 0]
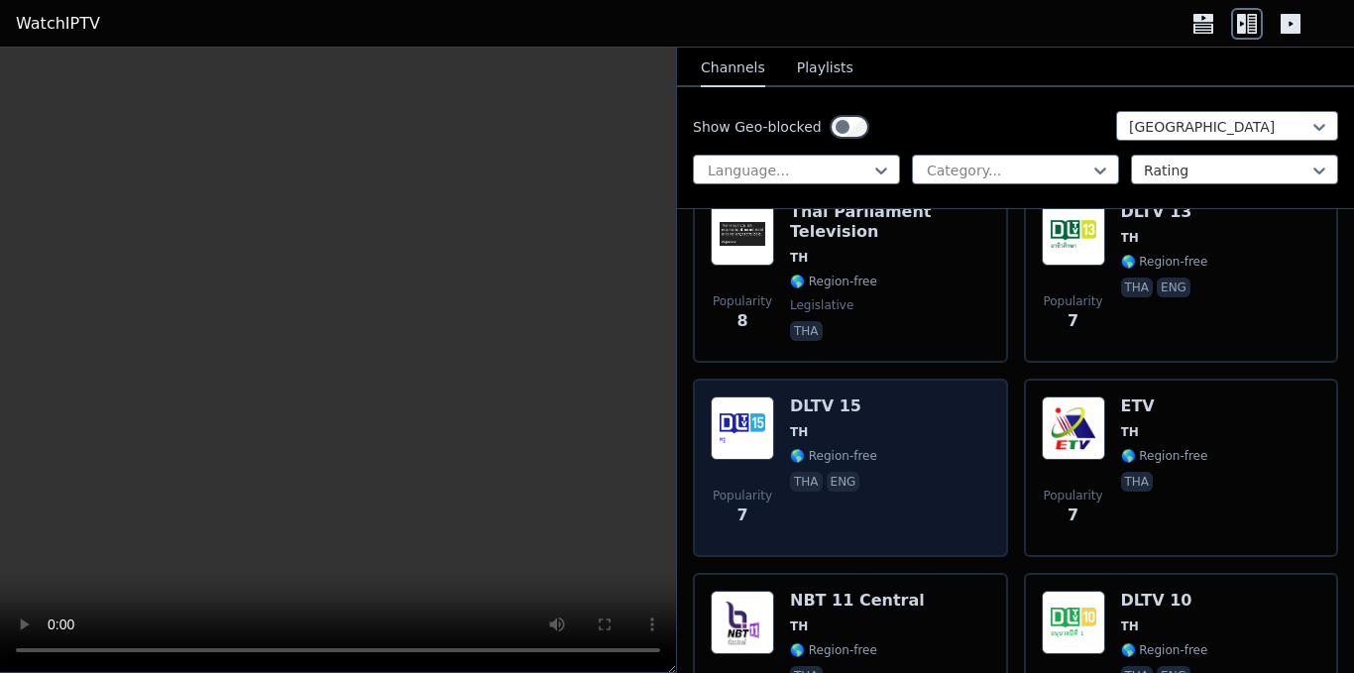
click at [941, 415] on div "Popularity 7 DLTV 15 TH 🌎 Region-free tha eng" at bounding box center [851, 468] width 280 height 143
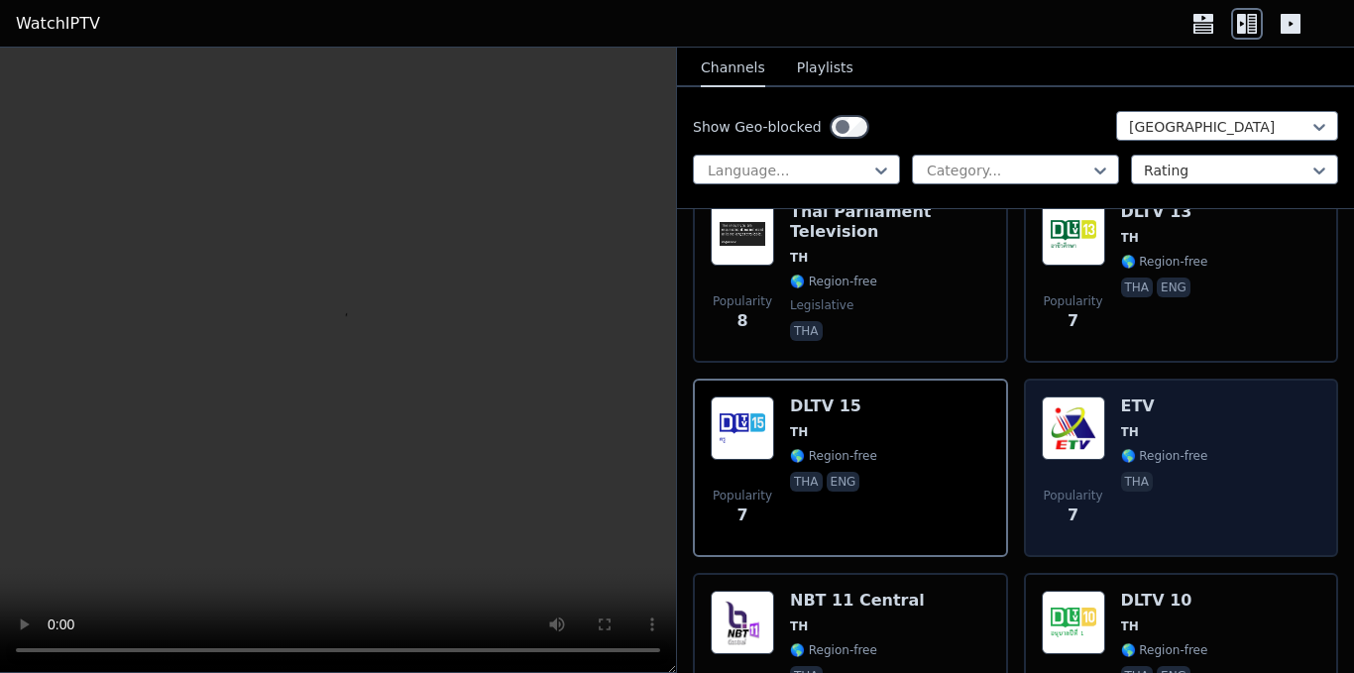
click at [1088, 418] on img at bounding box center [1073, 428] width 63 height 63
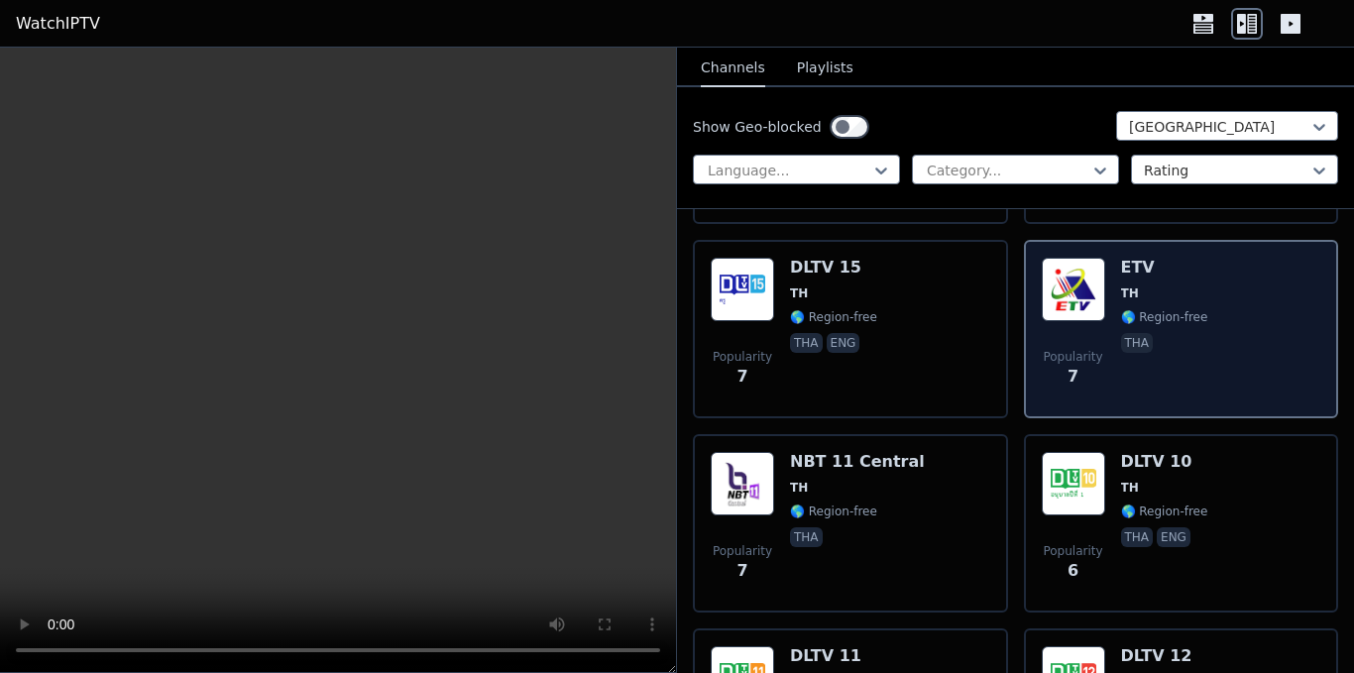
scroll to position [3470, 0]
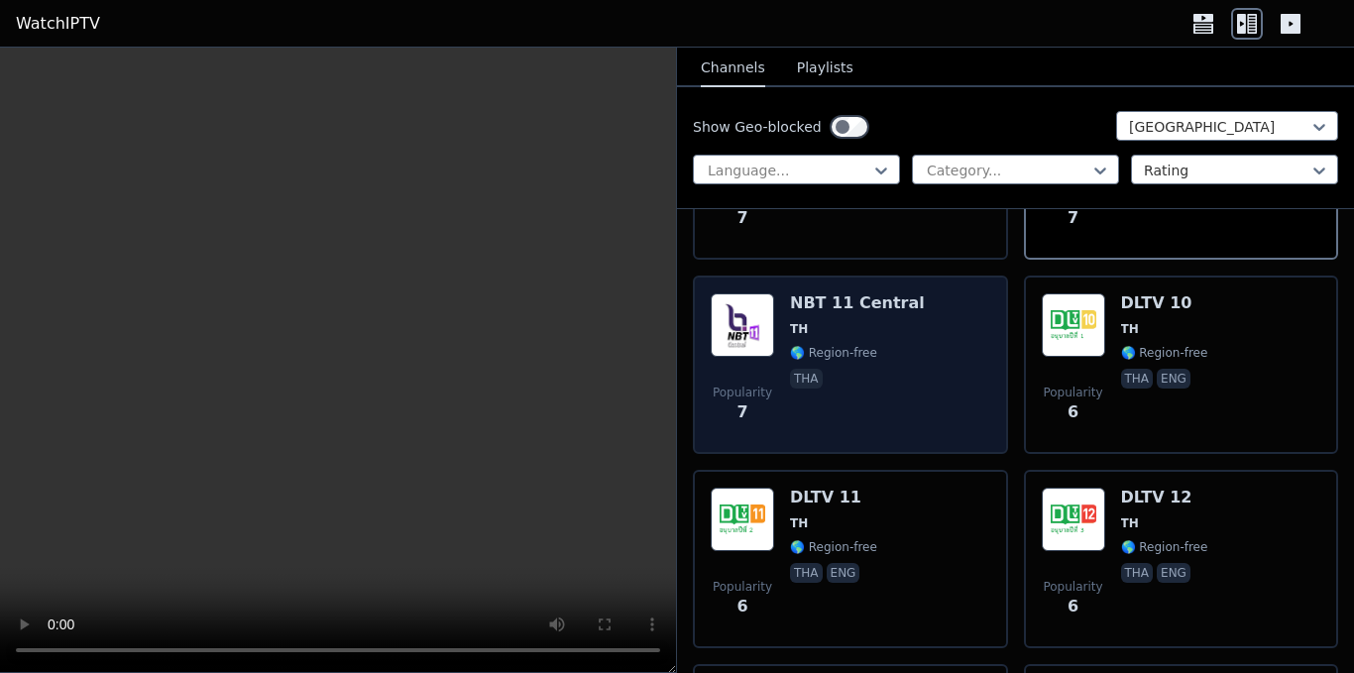
click at [915, 403] on div "Popularity 7 NBT 11 Central TH 🌎 Region-free tha" at bounding box center [851, 364] width 280 height 143
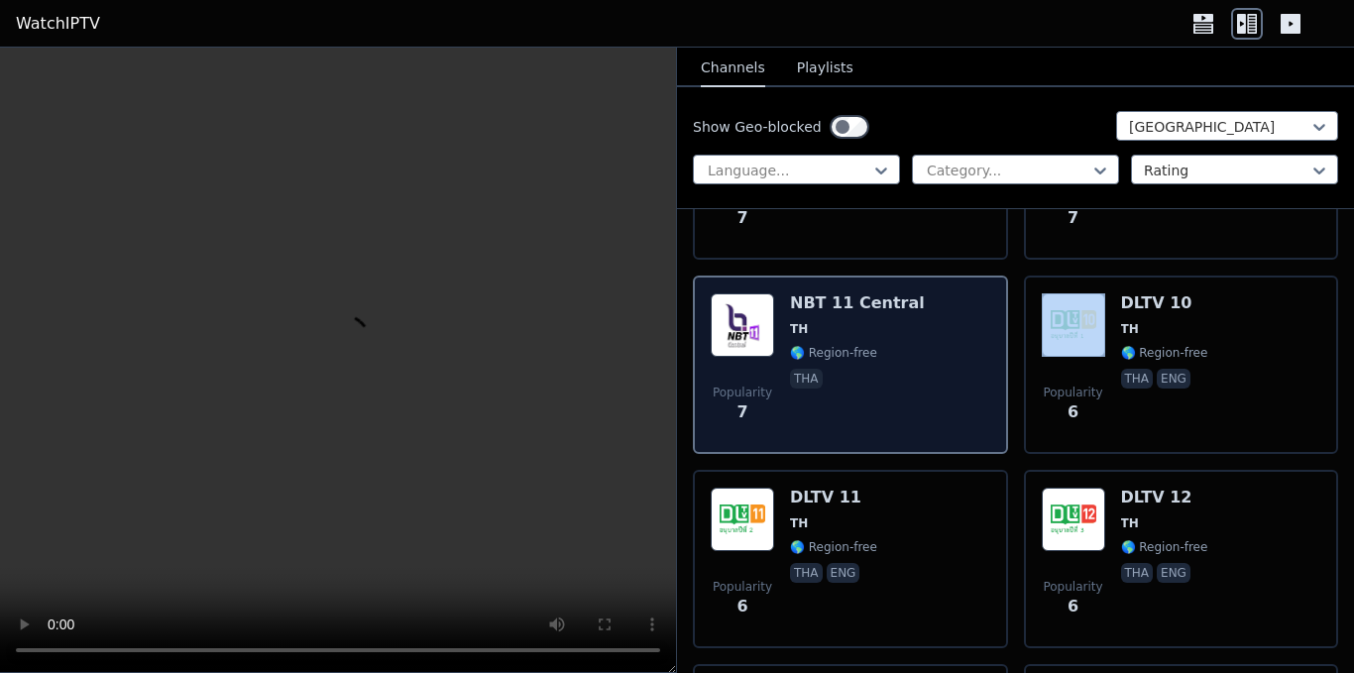
click at [915, 403] on div "Popularity 7 NBT 11 Central TH 🌎 Region-free tha" at bounding box center [851, 364] width 280 height 143
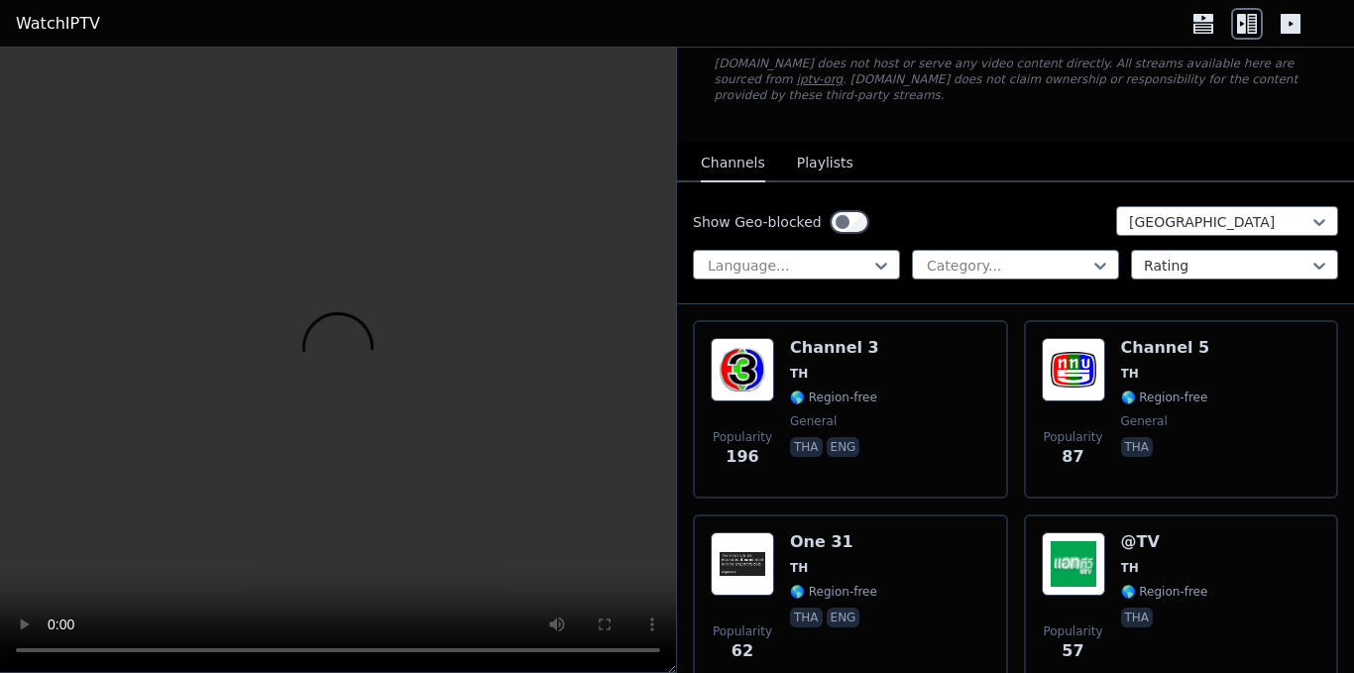
scroll to position [0, 0]
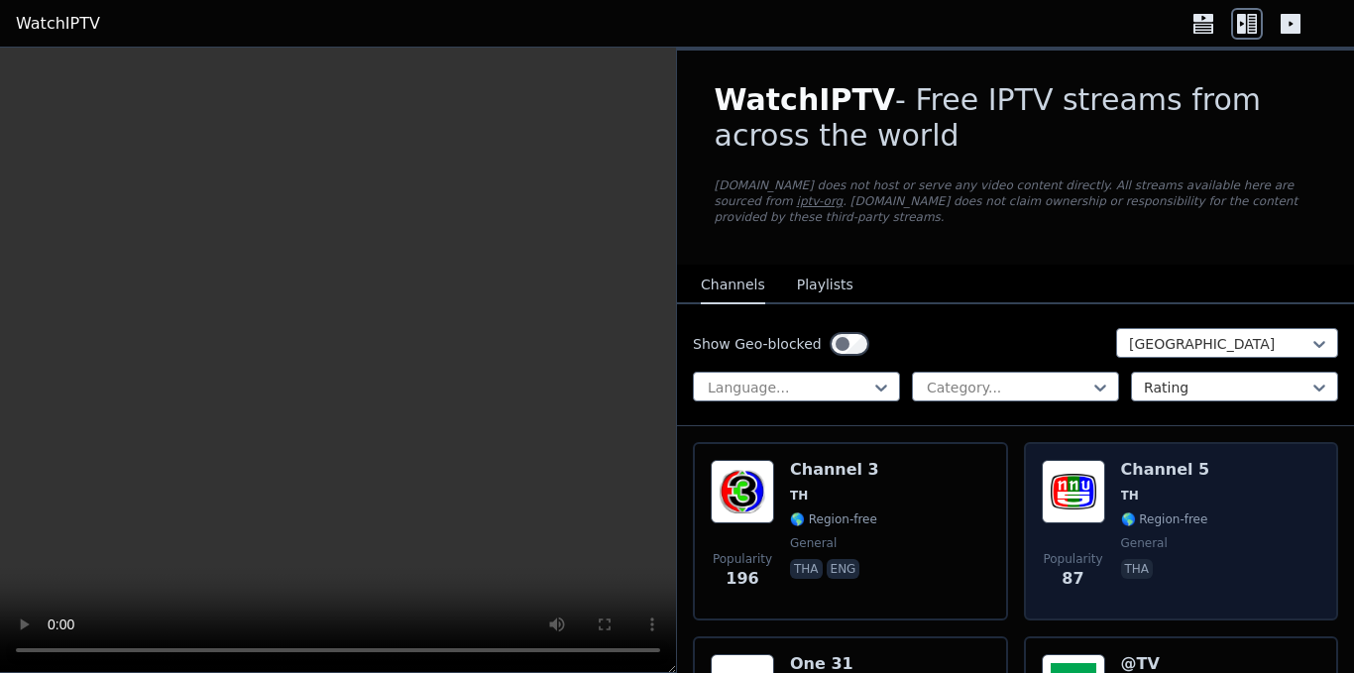
click at [1135, 493] on div "Channel 5 TH 🌎 Region-free general tha" at bounding box center [1165, 531] width 89 height 143
